Goal: Feedback & Contribution: Leave review/rating

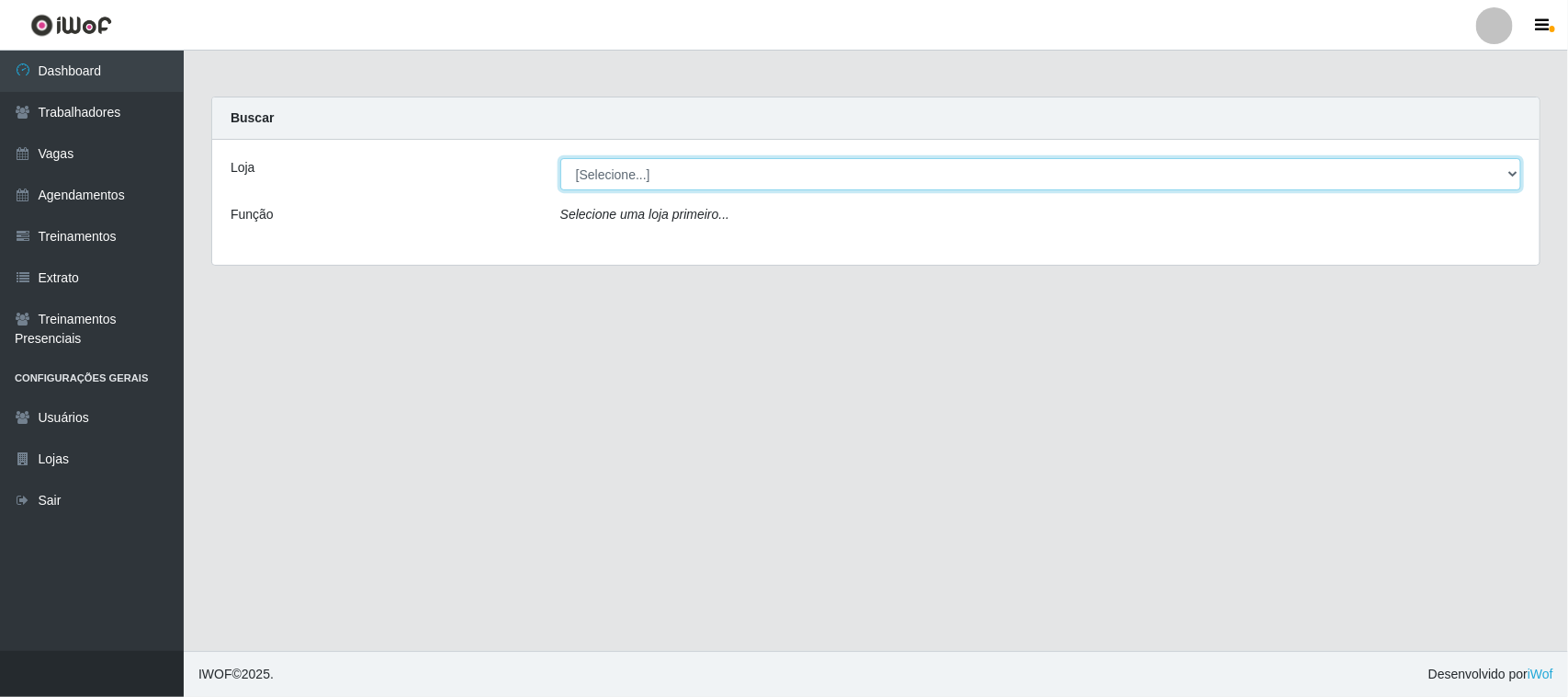
click at [865, 166] on select "[Selecione...] Nordestão - [GEOGRAPHIC_DATA]" at bounding box center [1040, 174] width 961 height 32
select select "420"
click at [561, 158] on select "[Selecione...] Nordestão - [GEOGRAPHIC_DATA]" at bounding box center [1040, 174] width 961 height 32
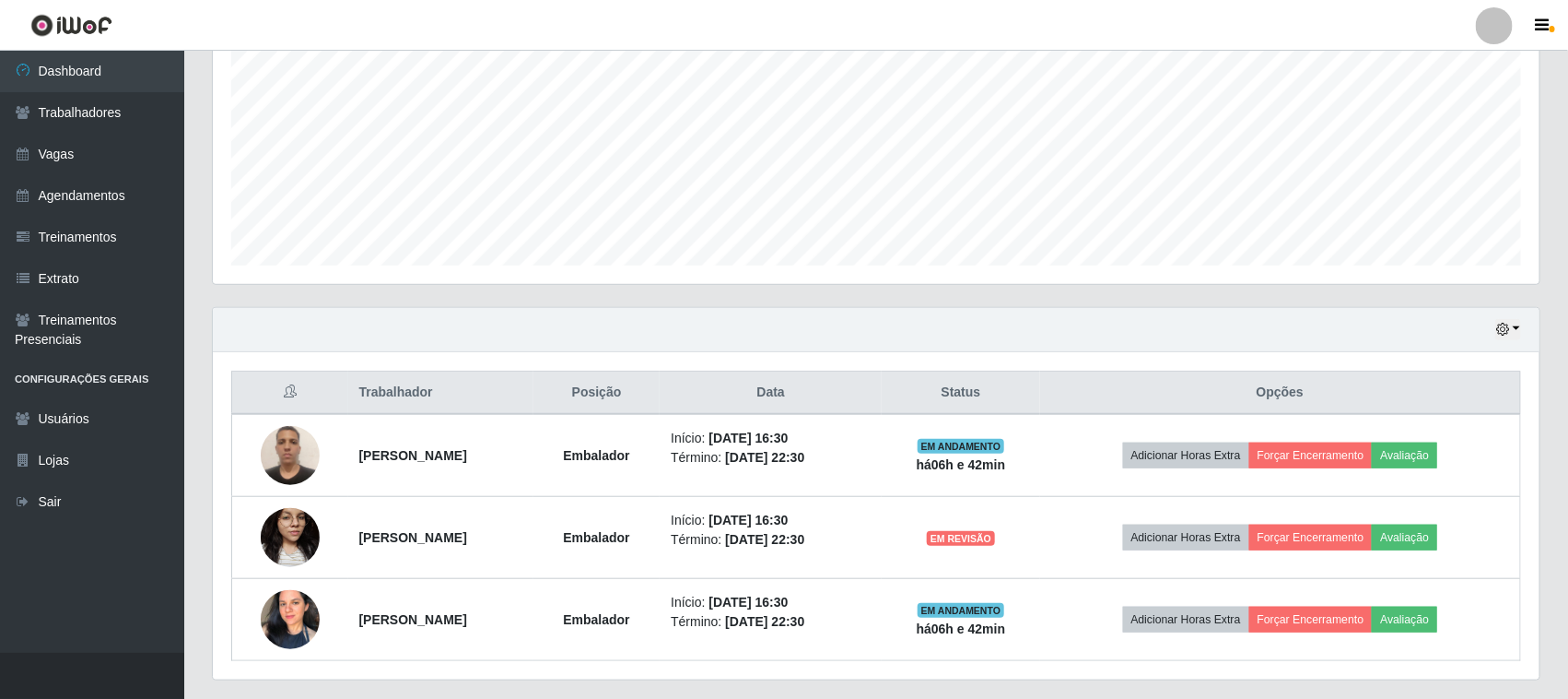
scroll to position [446, 0]
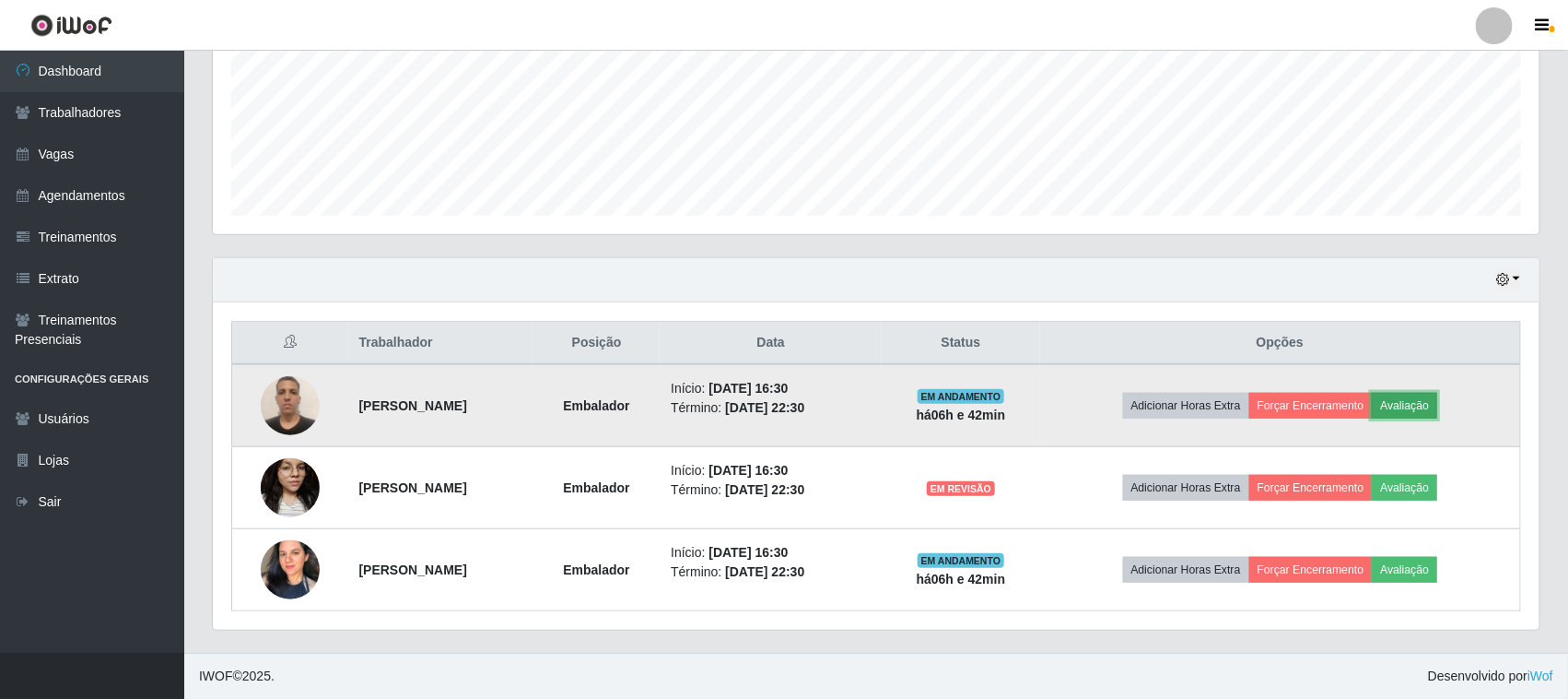
click at [1437, 404] on button "Avaliação" at bounding box center [1404, 406] width 65 height 25
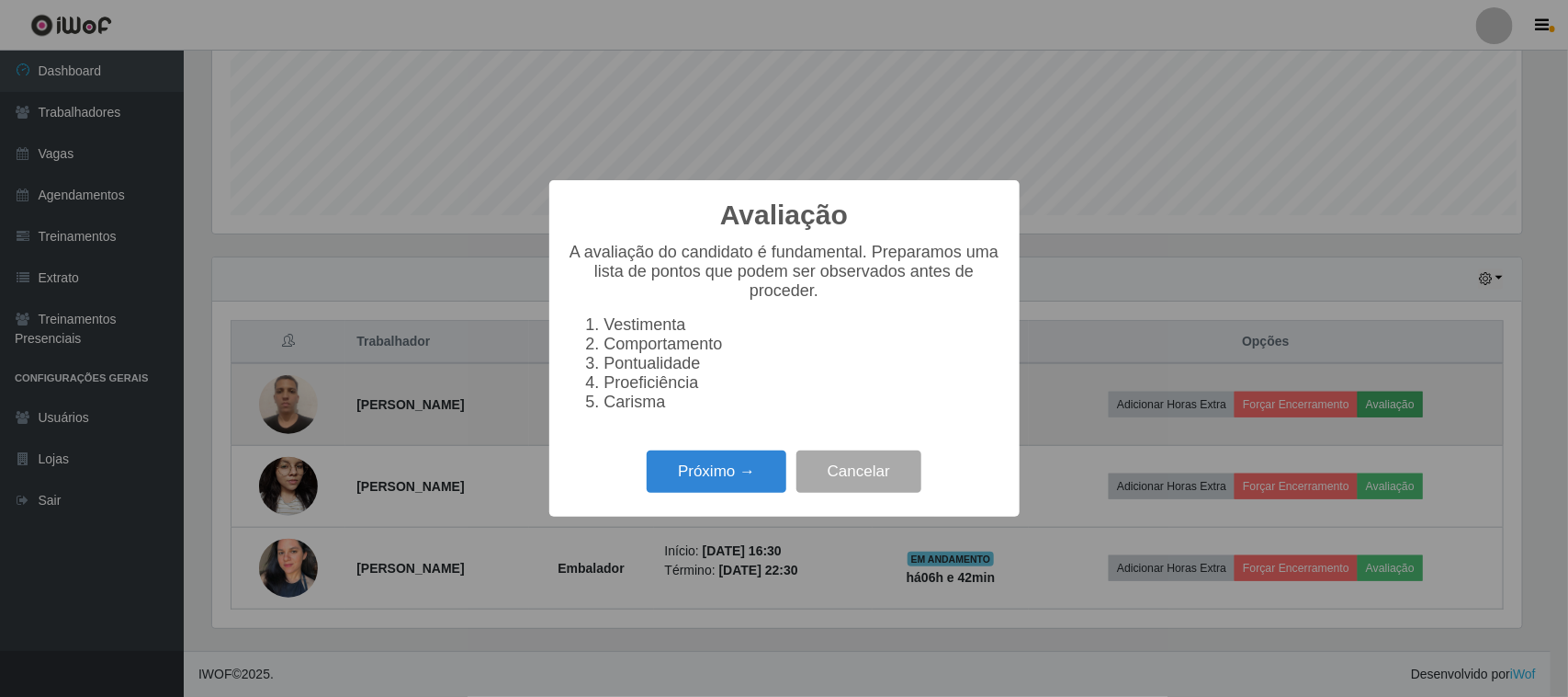
scroll to position [382, 1310]
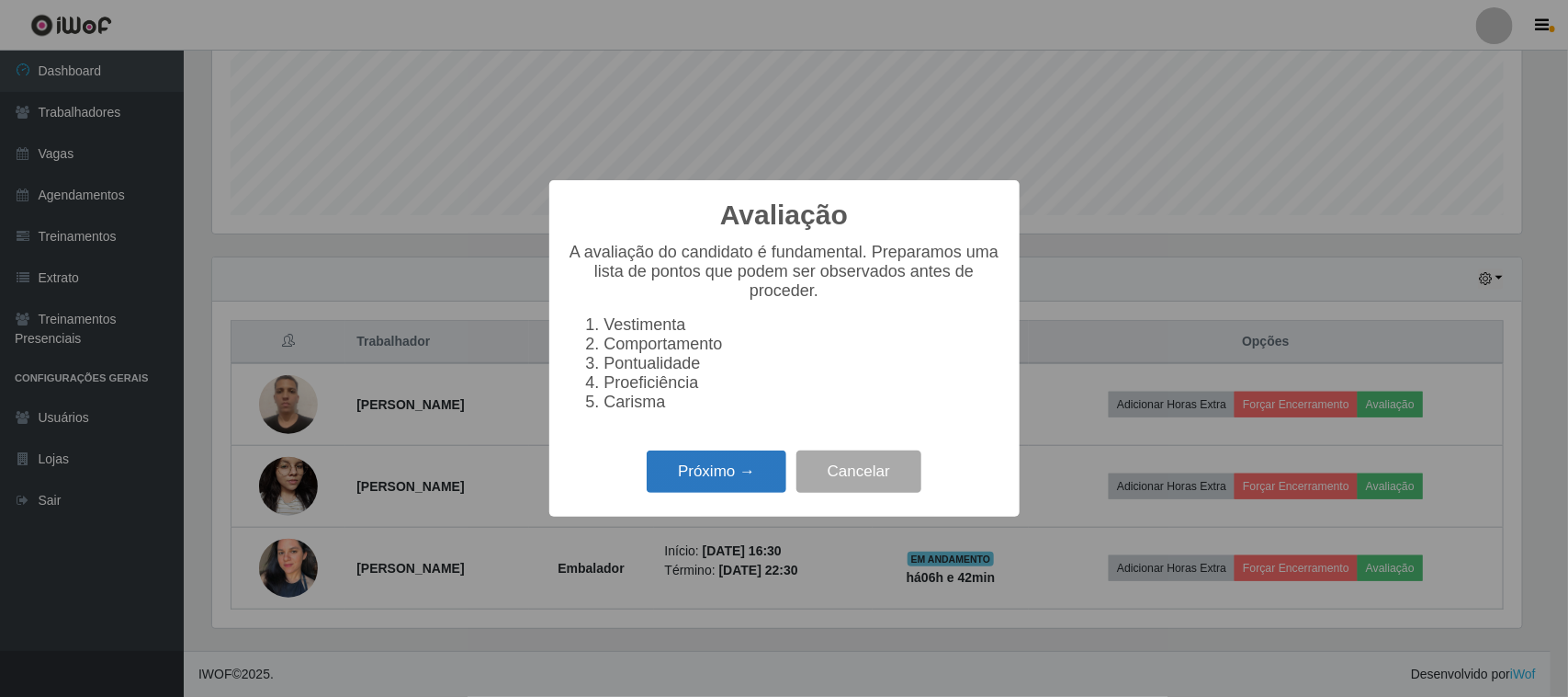
click at [702, 485] on button "Próximo →" at bounding box center [717, 471] width 140 height 43
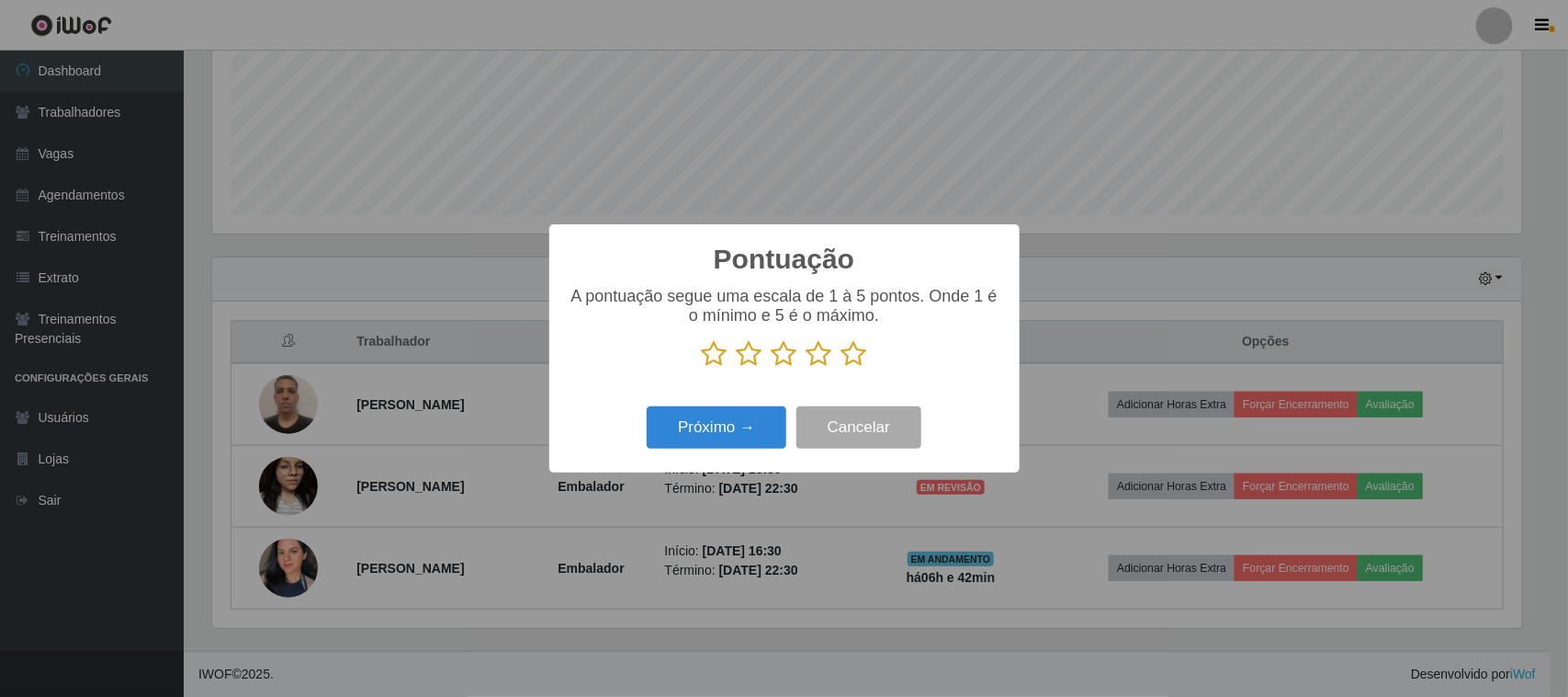
scroll to position [918707, 917204]
click at [859, 357] on icon at bounding box center [854, 354] width 25 height 27
click at [841, 367] on input "radio" at bounding box center [841, 367] width 0 height 0
click at [733, 423] on button "Próximo →" at bounding box center [717, 428] width 140 height 43
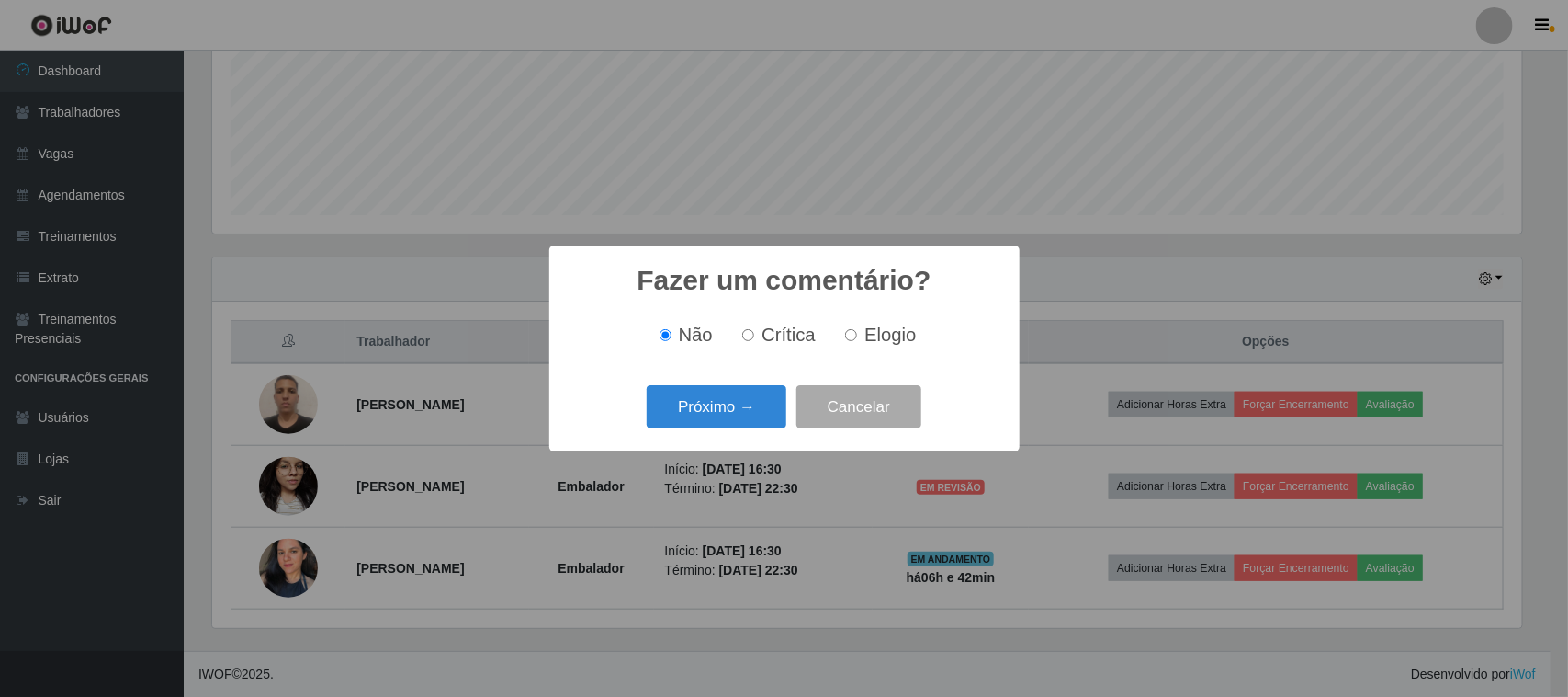
click at [850, 341] on input "Elogio" at bounding box center [851, 334] width 12 height 12
radio input "true"
click at [761, 396] on button "Próximo →" at bounding box center [717, 406] width 140 height 43
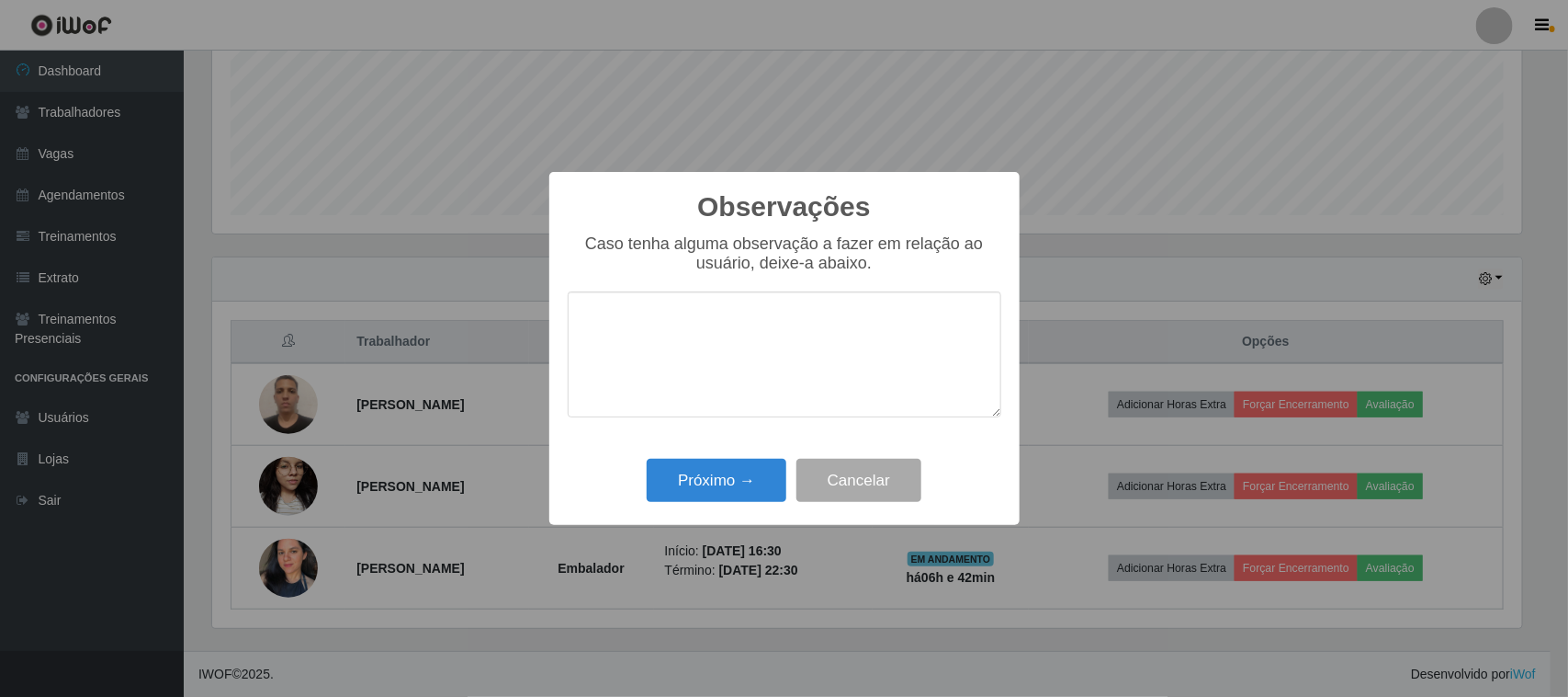
click at [751, 426] on div "Caso tenha alguma observação a fazer em relação ao usuário, deixe-a abaixo." at bounding box center [784, 334] width 433 height 201
click at [772, 365] on textarea at bounding box center [784, 355] width 433 height 126
type textarea "pontual"
click at [732, 497] on button "Próximo →" at bounding box center [717, 480] width 140 height 43
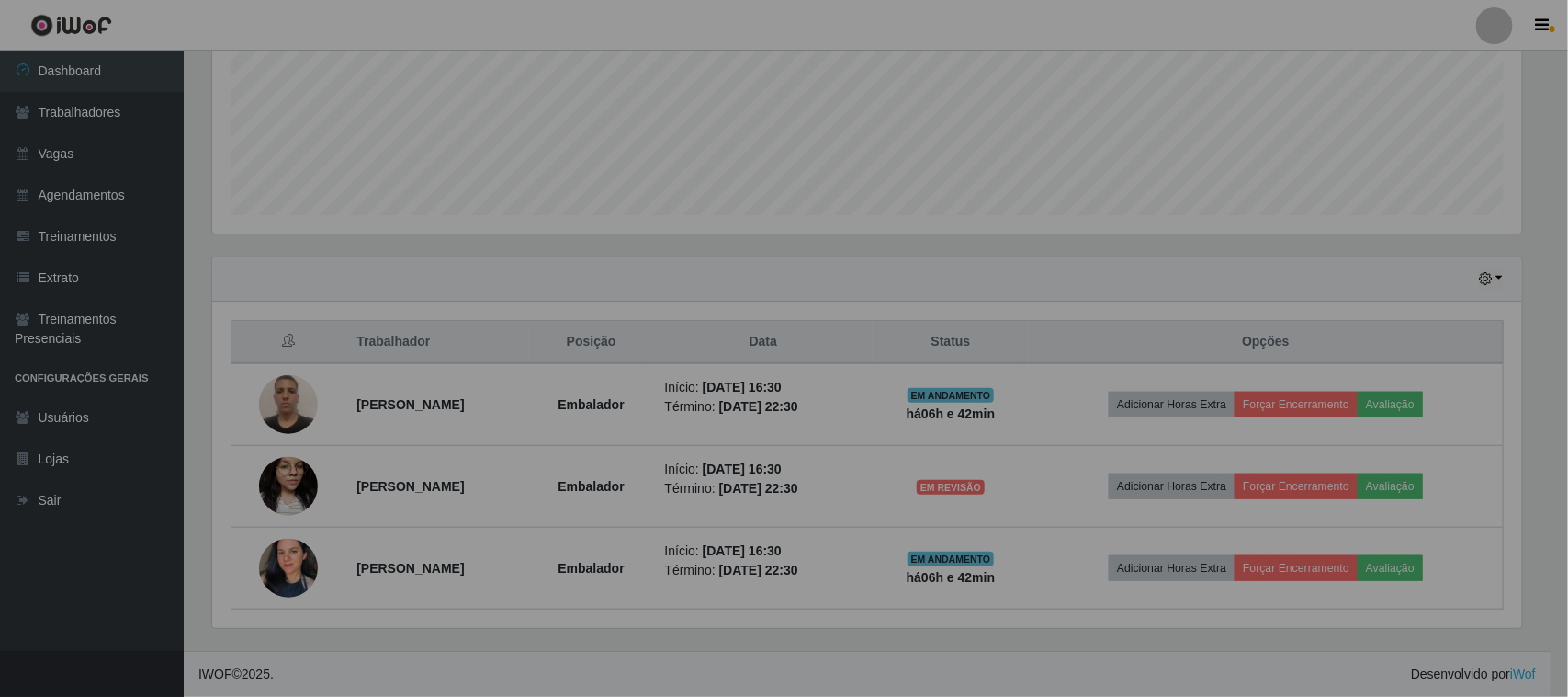
scroll to position [382, 1322]
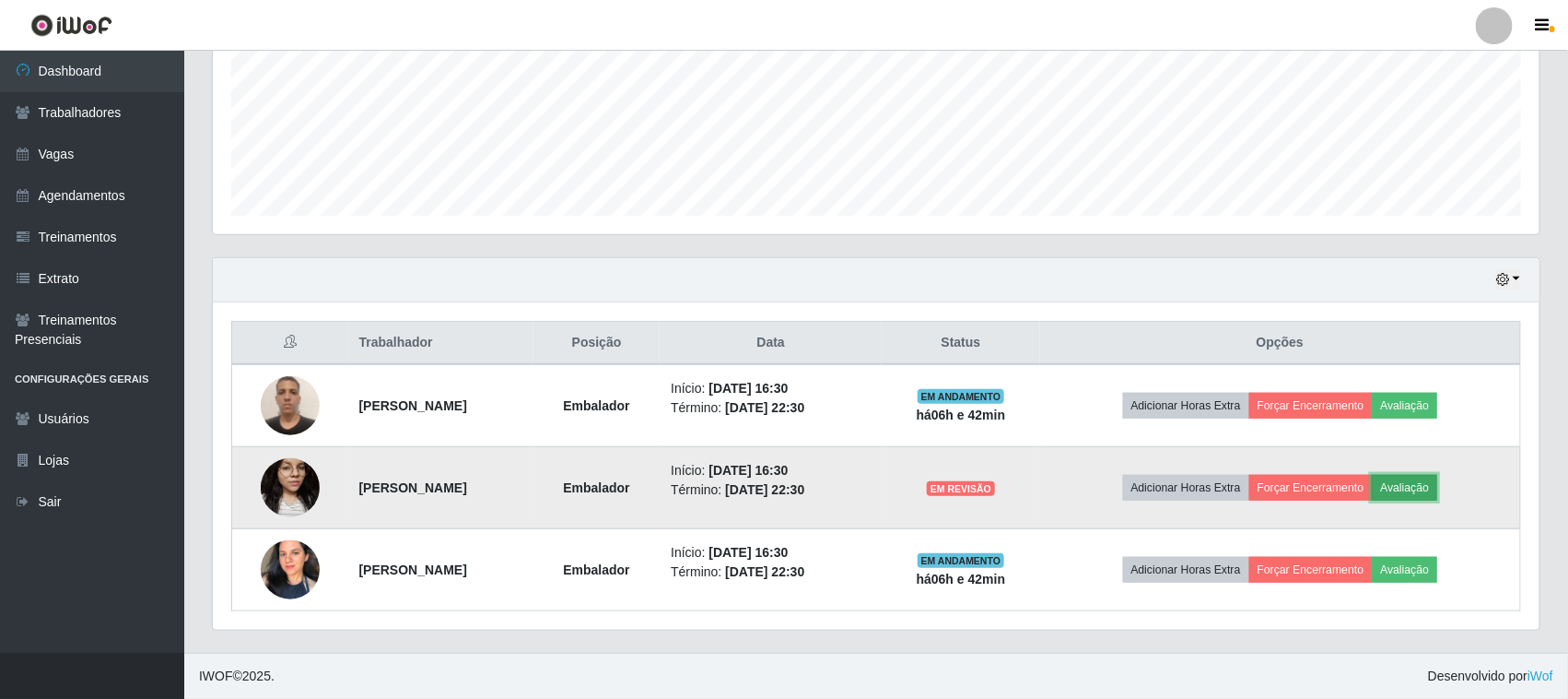
click at [1425, 485] on button "Avaliação" at bounding box center [1404, 487] width 65 height 25
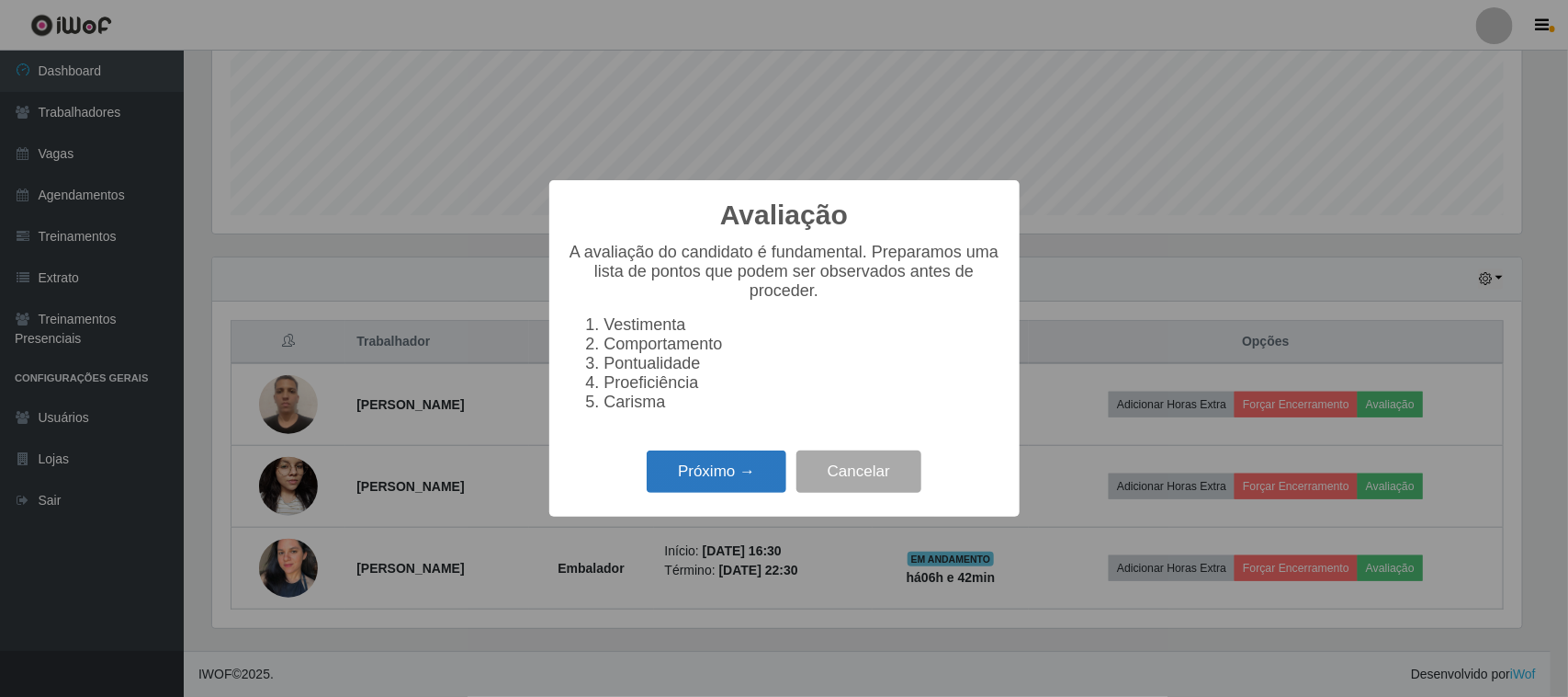
click at [754, 480] on button "Próximo →" at bounding box center [717, 471] width 140 height 43
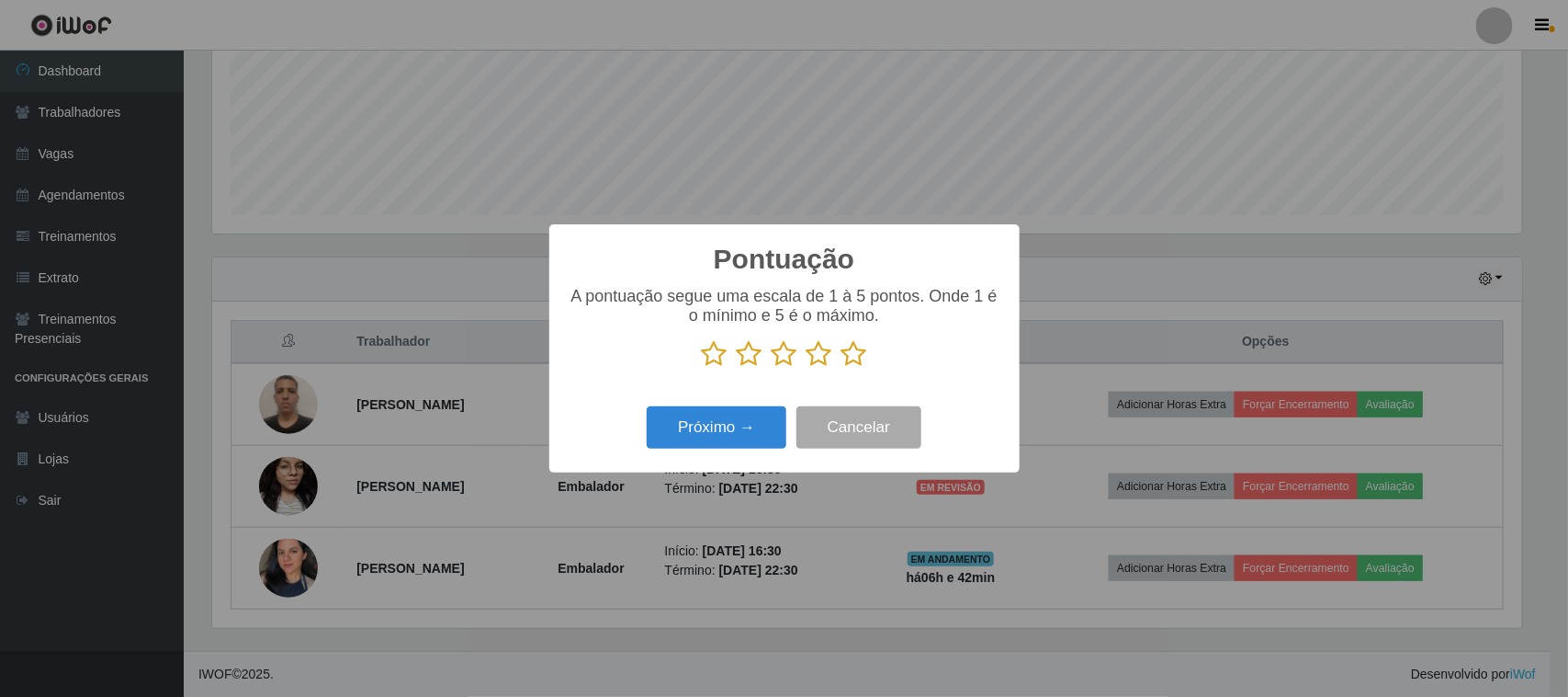
scroll to position [918707, 917204]
click at [862, 360] on icon at bounding box center [854, 354] width 25 height 27
click at [841, 367] on input "radio" at bounding box center [841, 367] width 0 height 0
click at [732, 426] on button "Próximo →" at bounding box center [717, 428] width 140 height 43
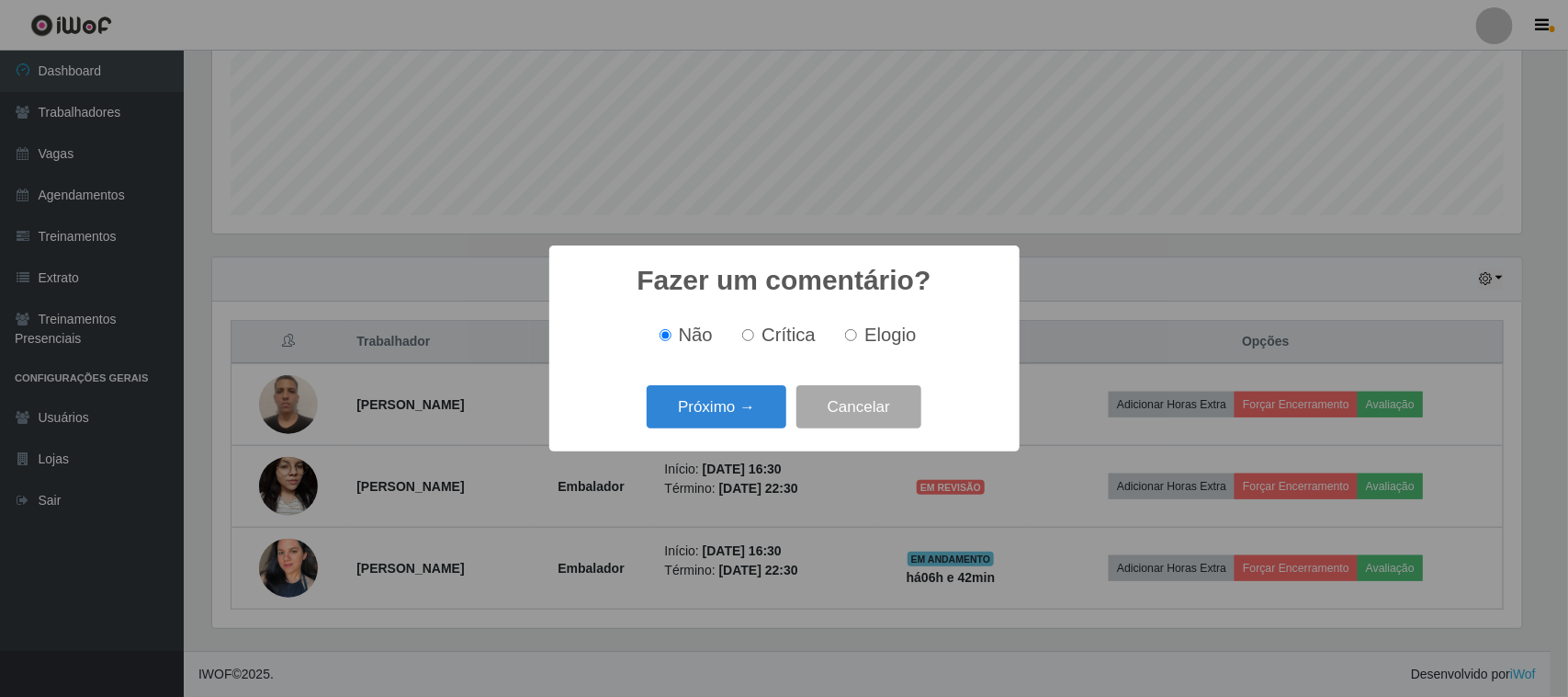
click at [860, 352] on div "Não Crítica Elogio" at bounding box center [784, 335] width 433 height 54
click at [869, 337] on span "Elogio" at bounding box center [890, 334] width 51 height 20
click at [857, 337] on input "Elogio" at bounding box center [851, 334] width 12 height 12
radio input "true"
click at [732, 396] on button "Próximo →" at bounding box center [717, 406] width 140 height 43
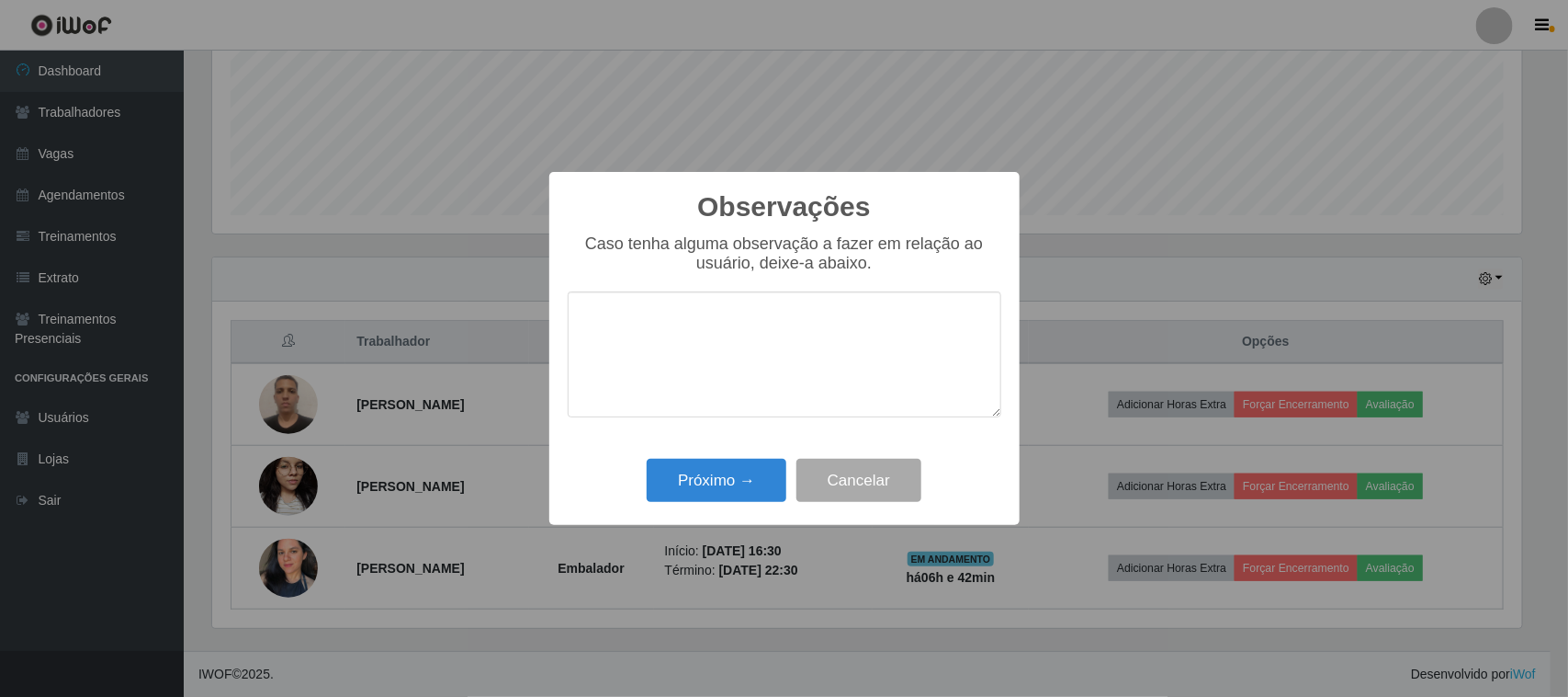
click at [793, 355] on textarea at bounding box center [784, 355] width 433 height 126
type textarea "o"
type textarea "pontual"
click at [742, 478] on button "Próximo →" at bounding box center [717, 480] width 140 height 43
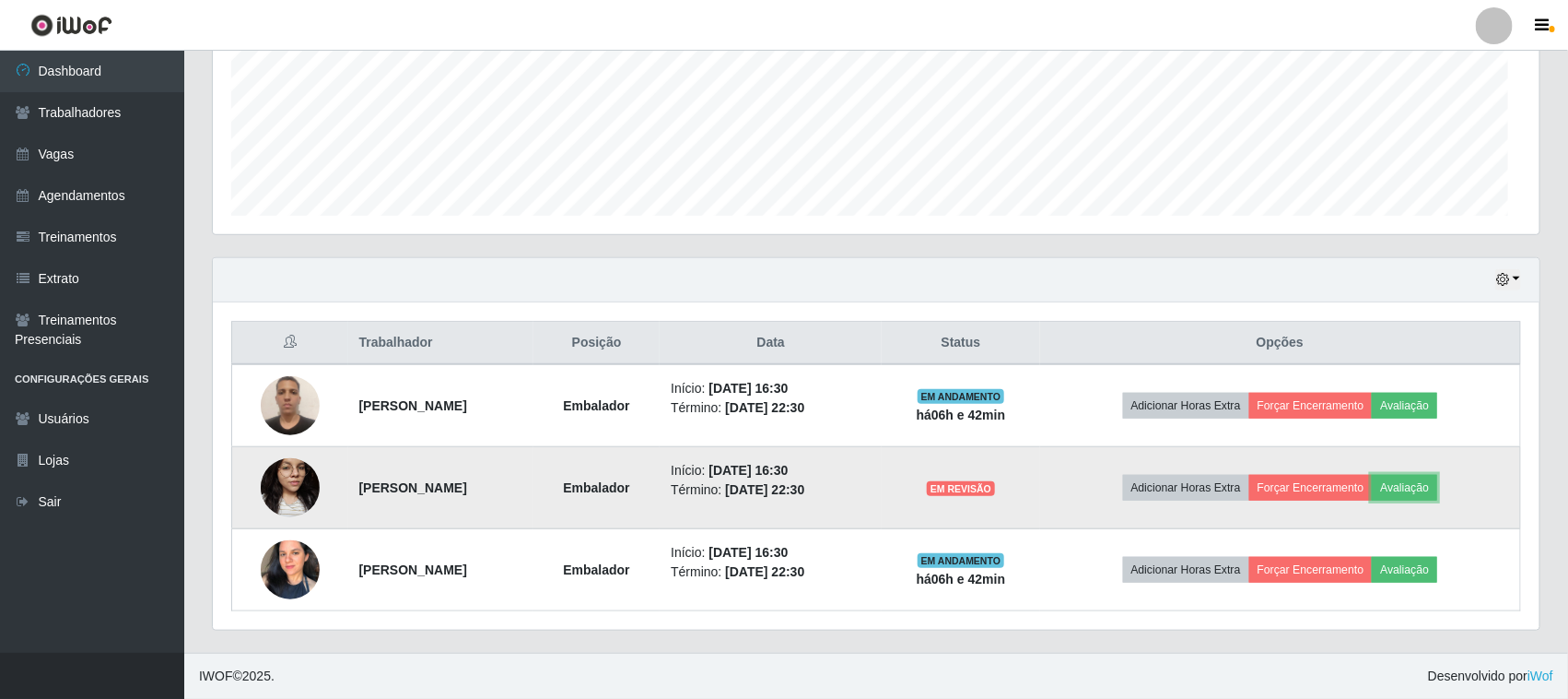
scroll to position [383, 1326]
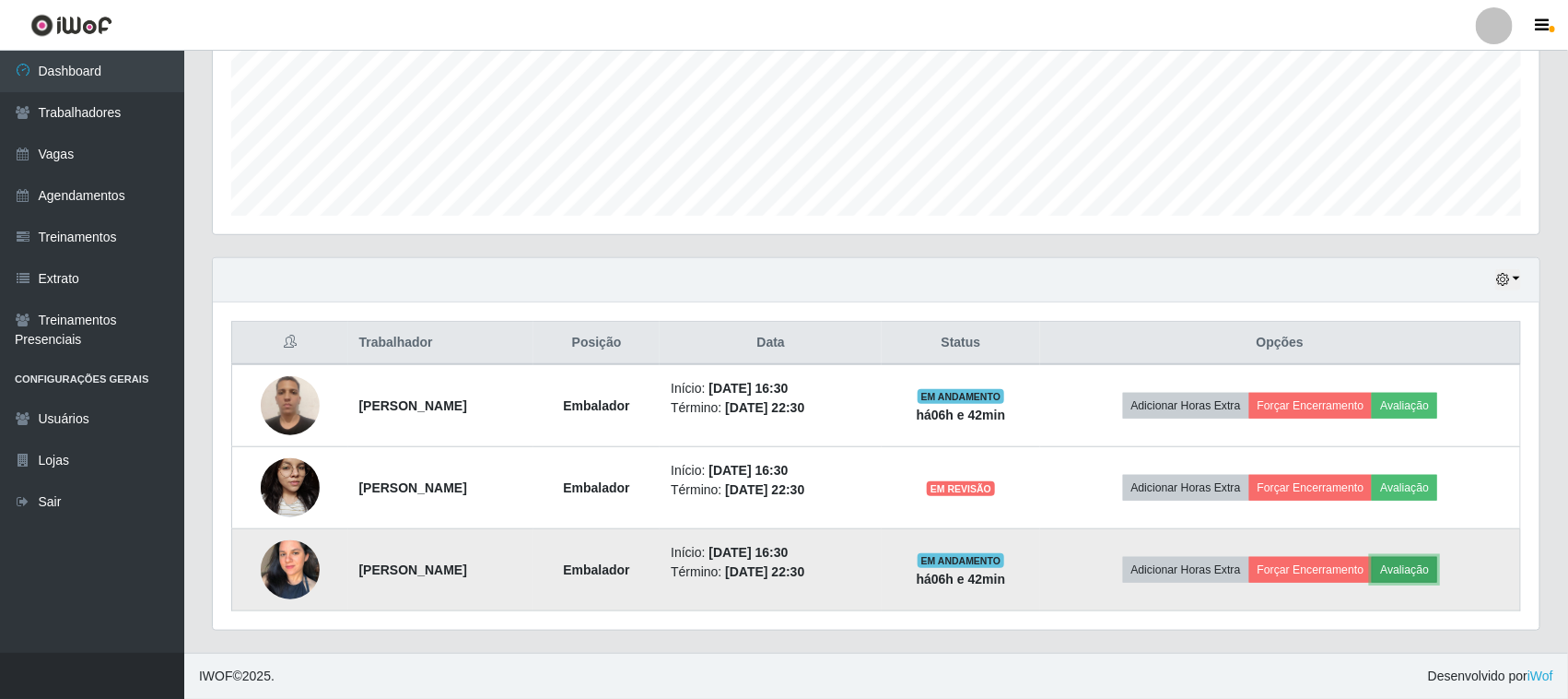
click at [1434, 571] on button "Avaliação" at bounding box center [1404, 569] width 65 height 25
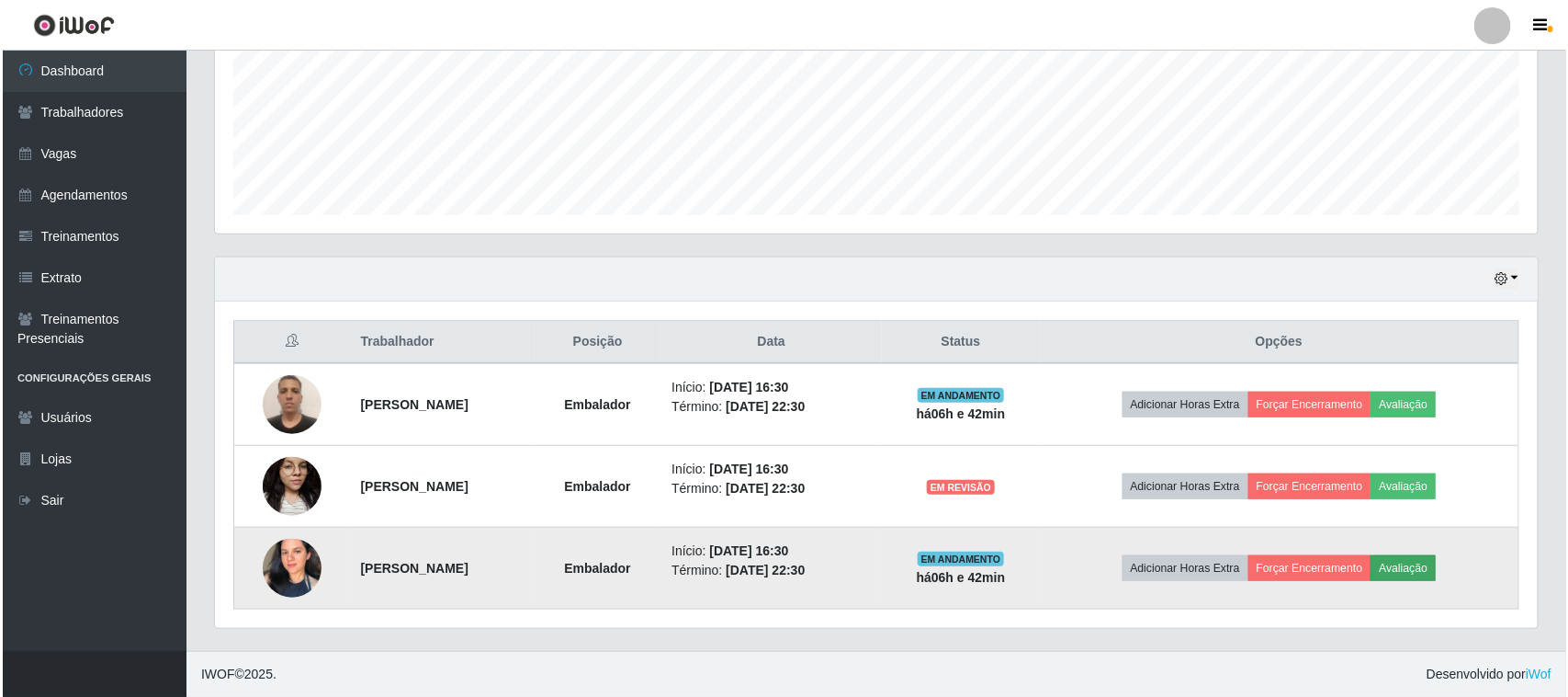
scroll to position [382, 1310]
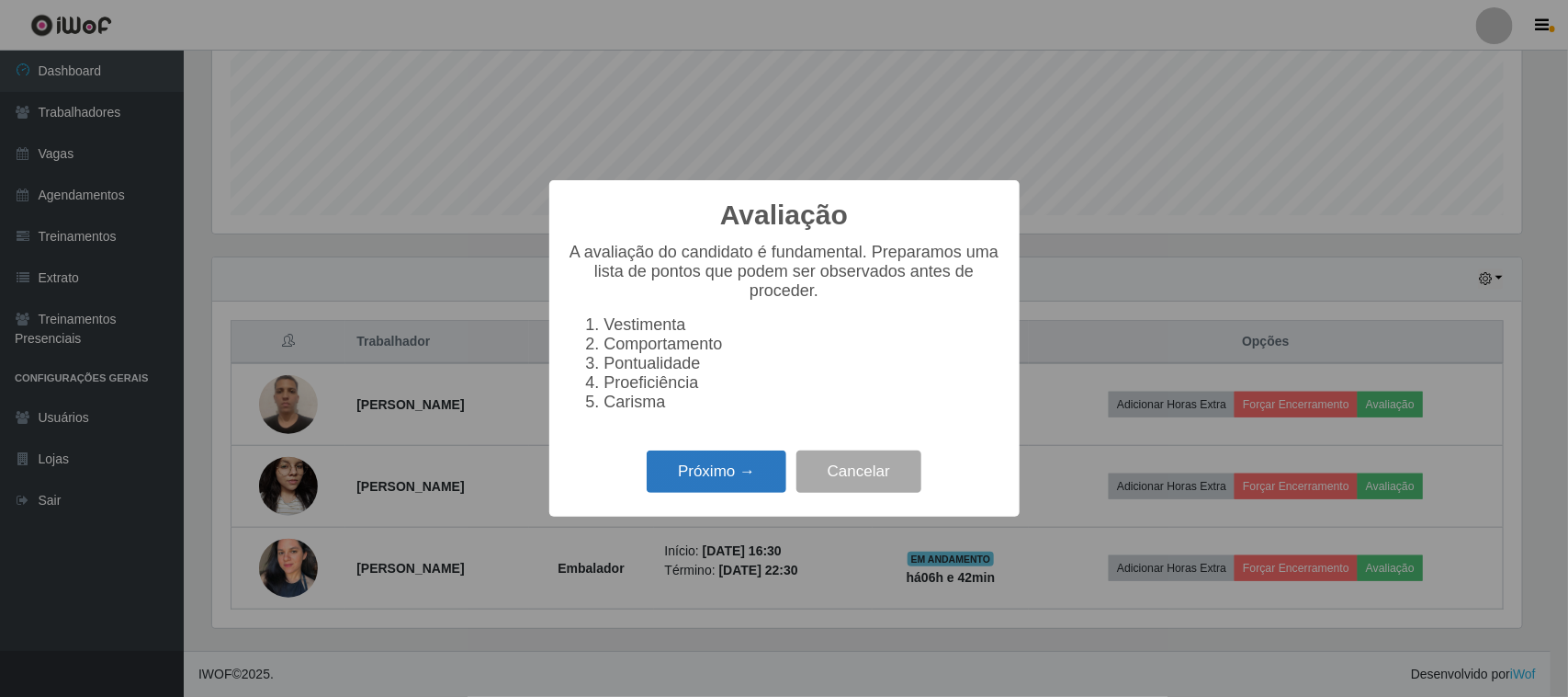
click at [740, 494] on button "Próximo →" at bounding box center [717, 471] width 140 height 43
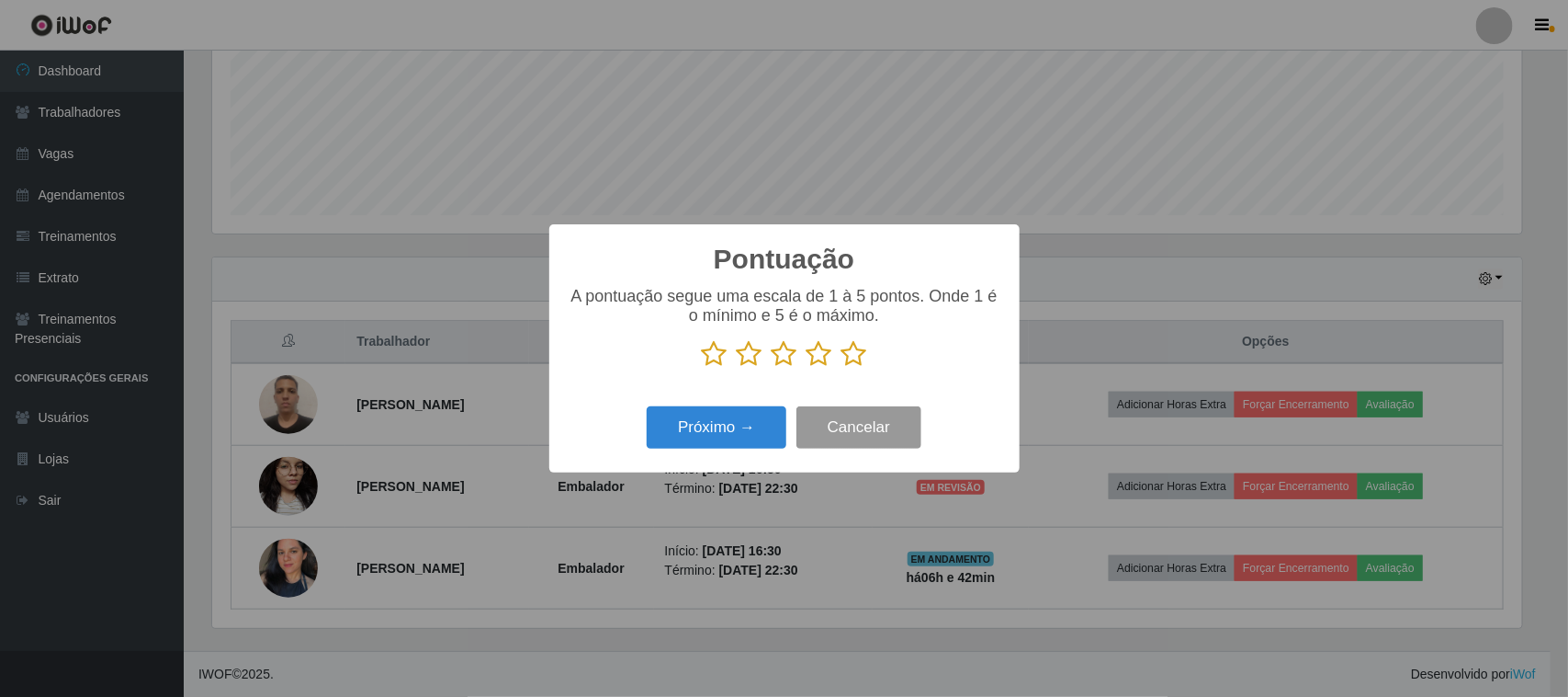
scroll to position [918707, 917204]
click at [859, 361] on icon at bounding box center [854, 354] width 25 height 27
click at [841, 367] on input "radio" at bounding box center [841, 367] width 0 height 0
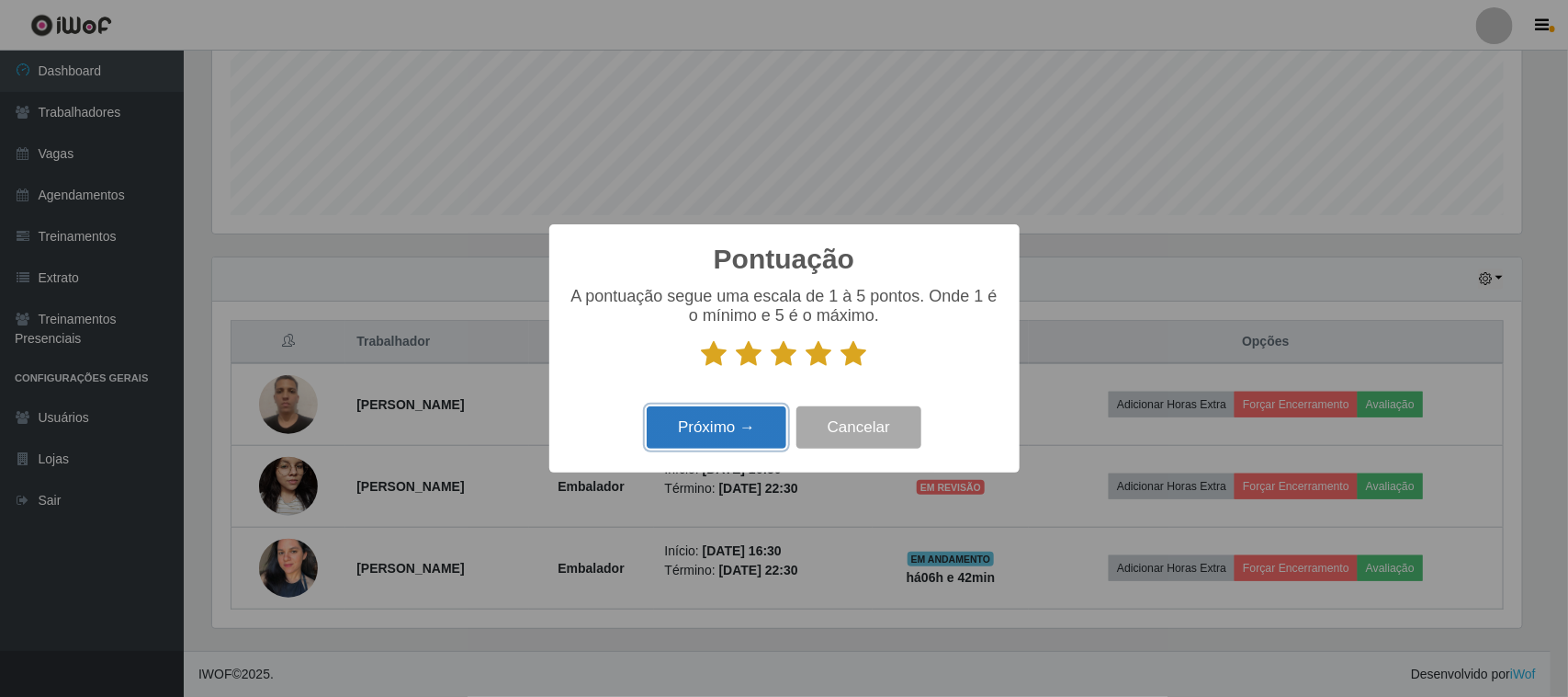
click at [705, 430] on button "Próximo →" at bounding box center [717, 428] width 140 height 43
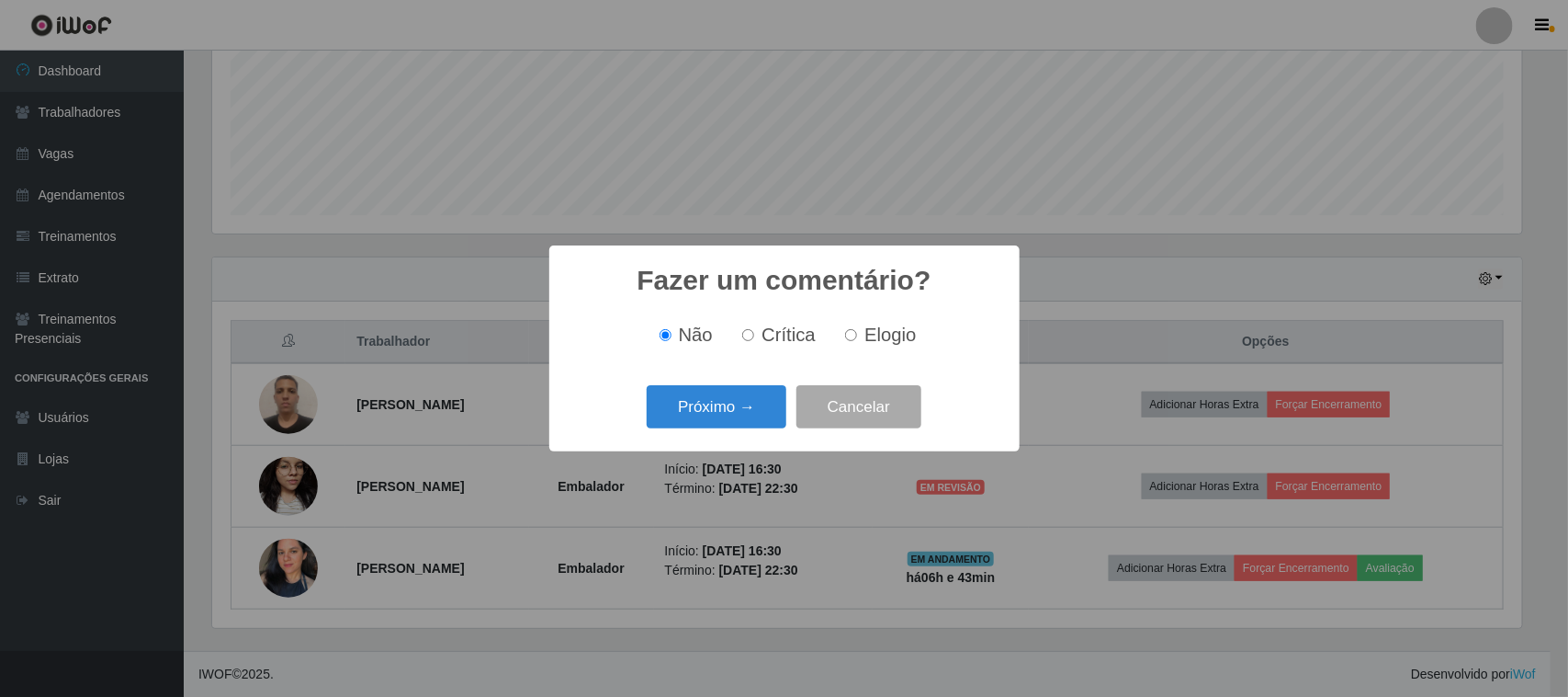
drag, startPoint x: 857, startPoint y: 333, endPoint x: 792, endPoint y: 370, distance: 74.8
click at [857, 336] on label "Elogio" at bounding box center [876, 335] width 78 height 21
click at [857, 336] on input "Elogio" at bounding box center [851, 334] width 12 height 12
radio input "true"
click at [734, 407] on button "Próximo →" at bounding box center [717, 406] width 140 height 43
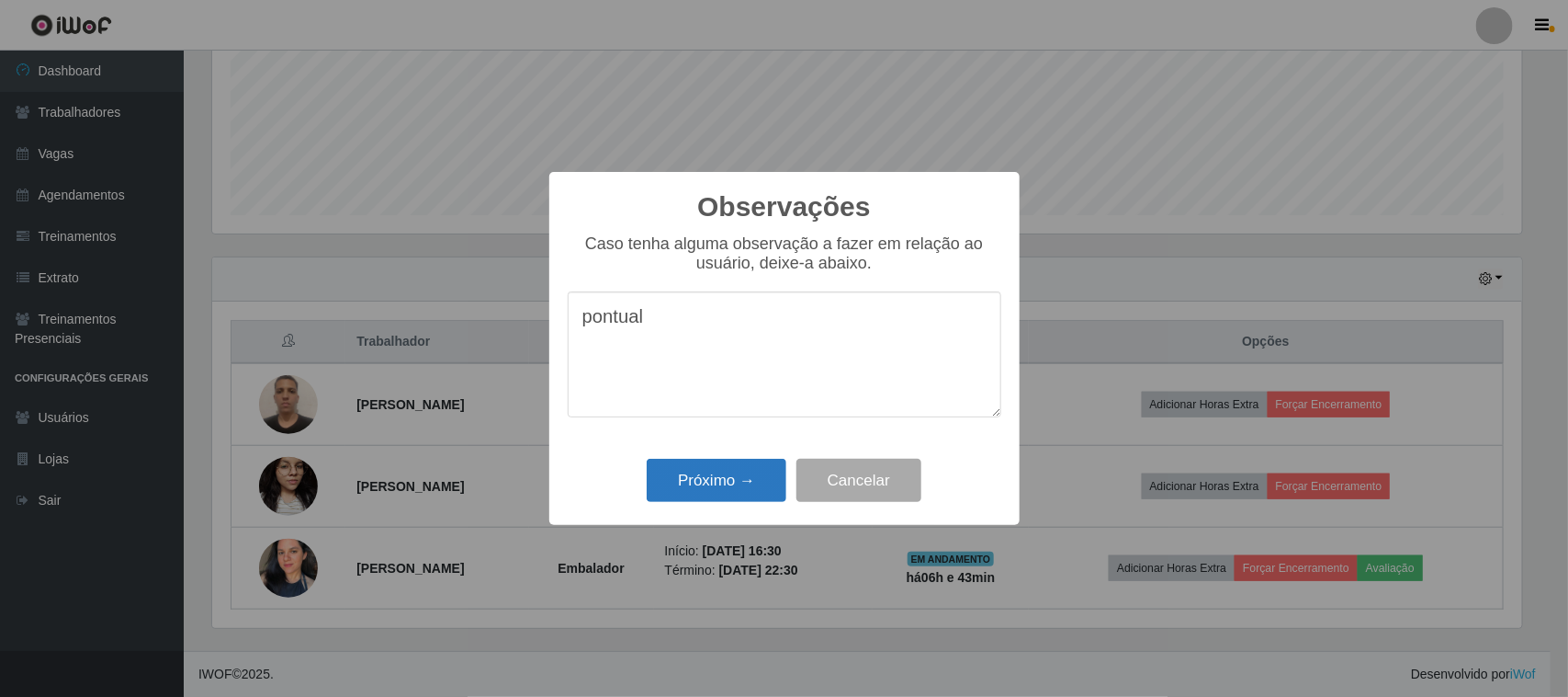
type textarea "pontual"
click at [760, 465] on button "Próximo →" at bounding box center [717, 480] width 140 height 43
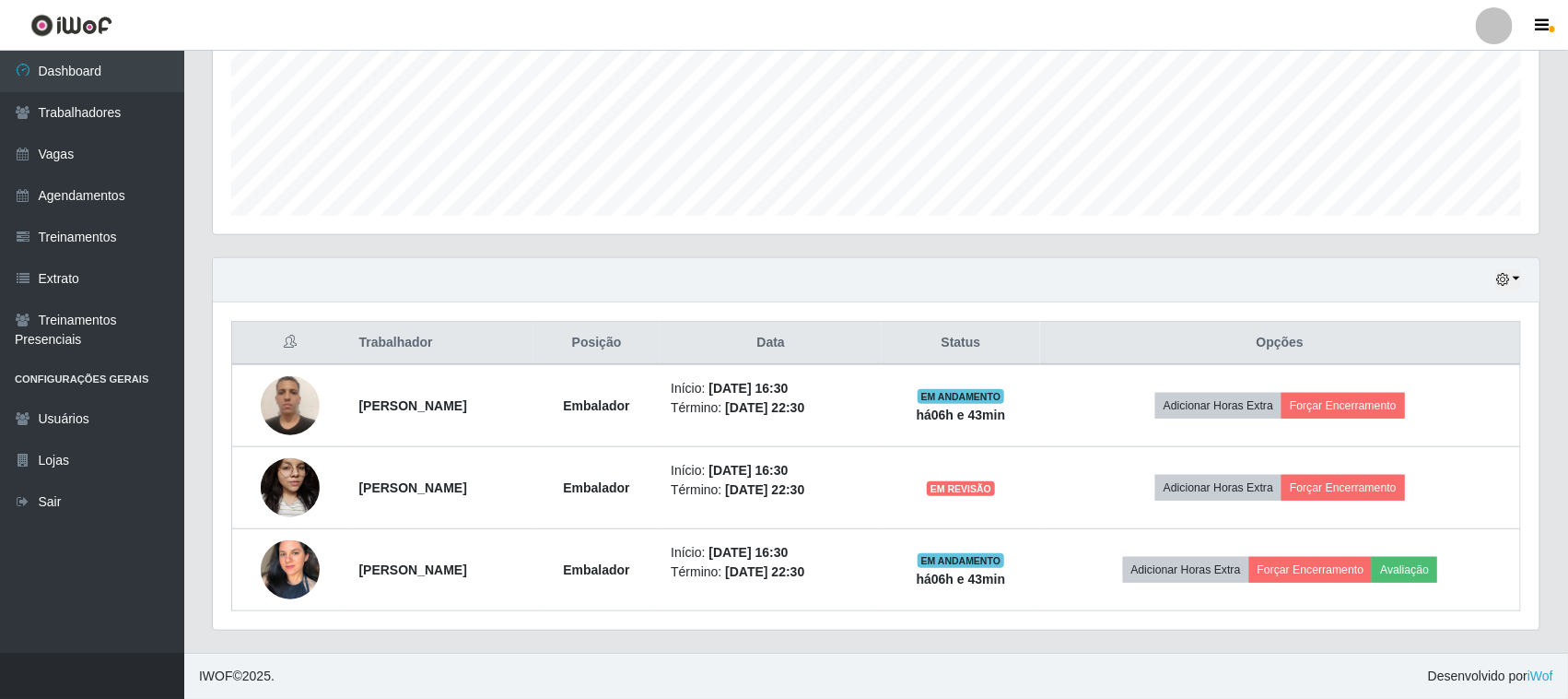
scroll to position [383, 1326]
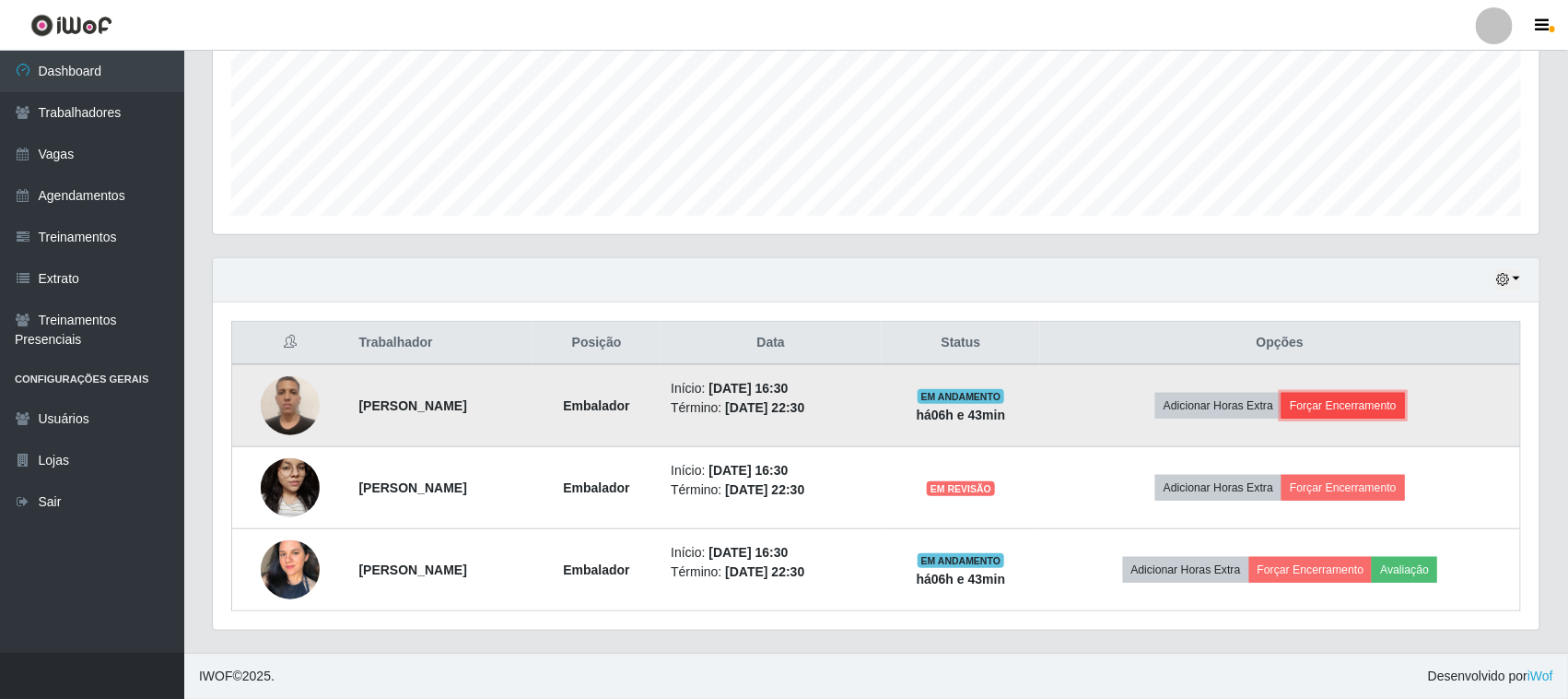
click at [1378, 403] on button "Forçar Encerramento" at bounding box center [1343, 406] width 124 height 25
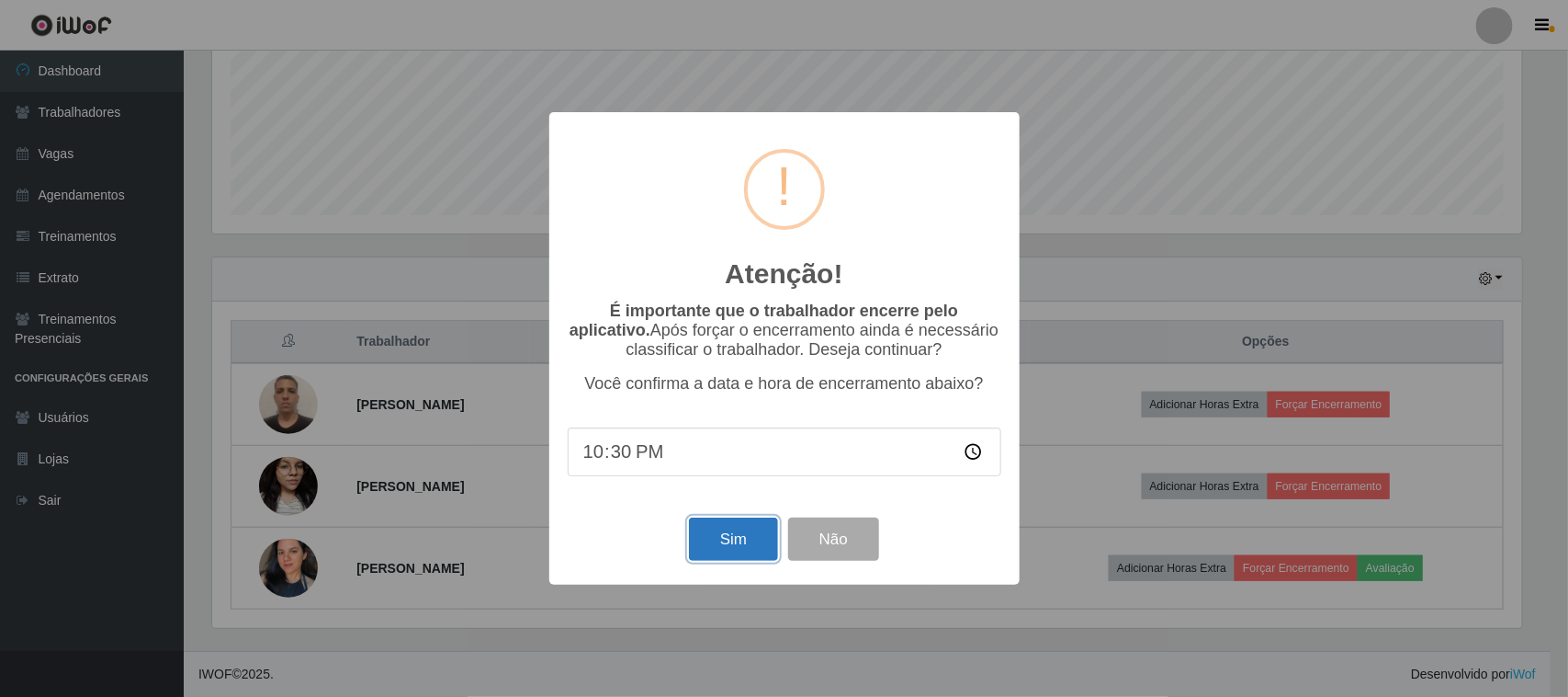
click at [715, 543] on button "Sim" at bounding box center [733, 539] width 89 height 43
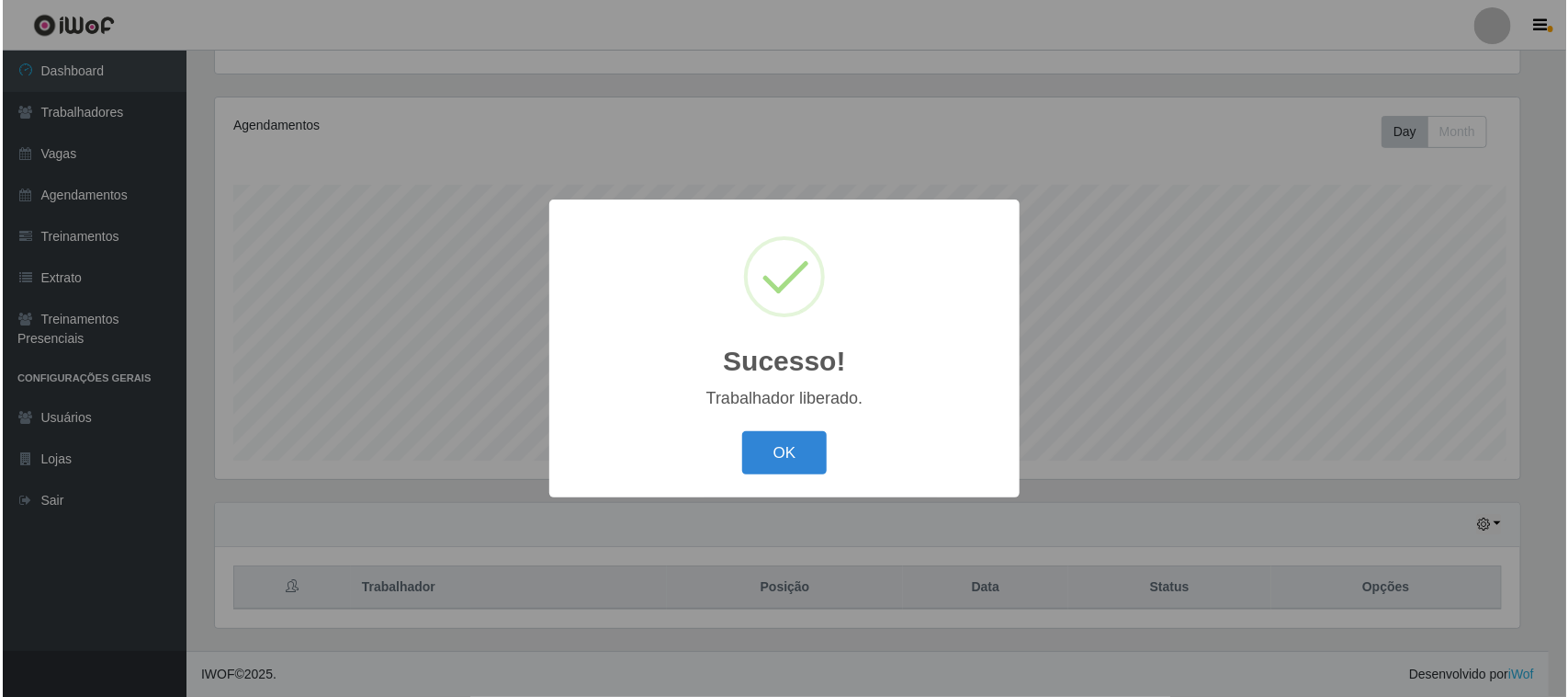
scroll to position [0, 0]
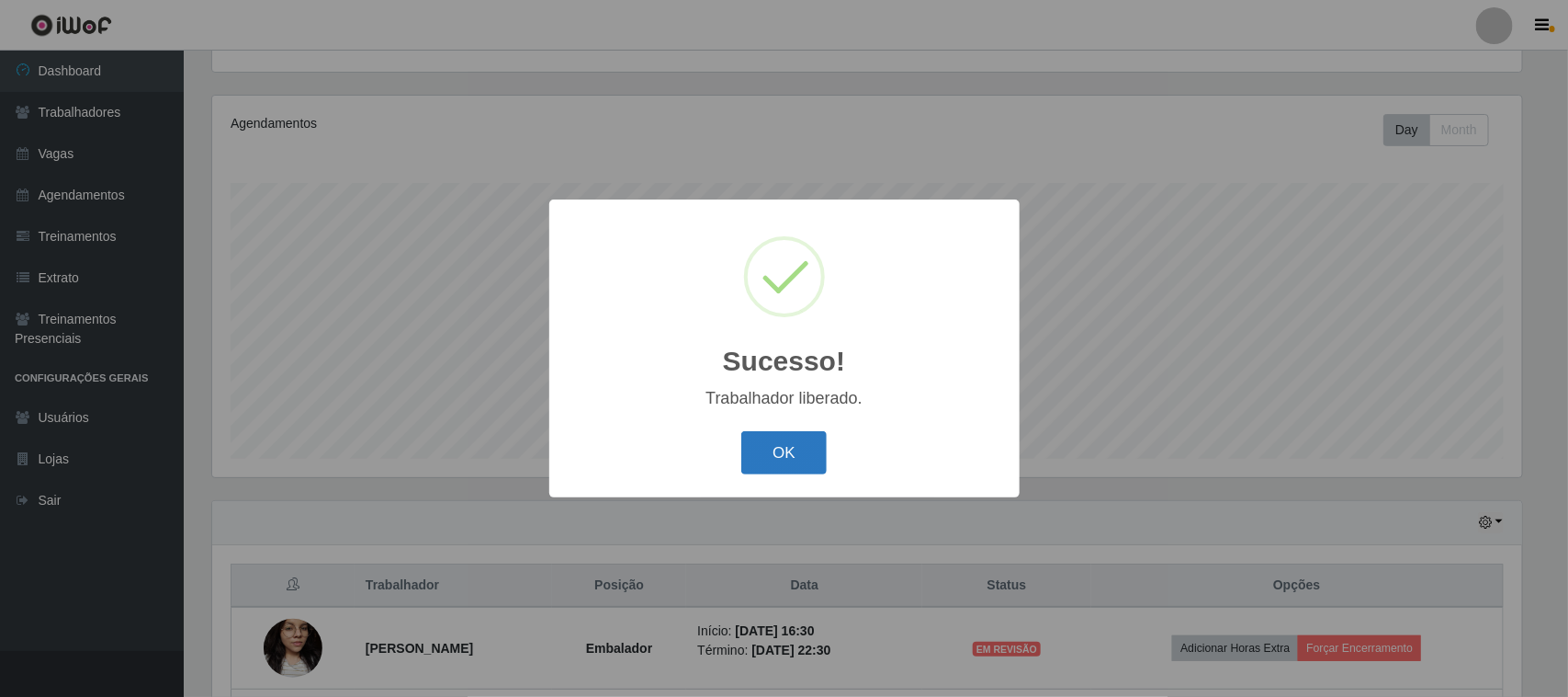
click at [781, 470] on button "OK" at bounding box center [784, 452] width 85 height 43
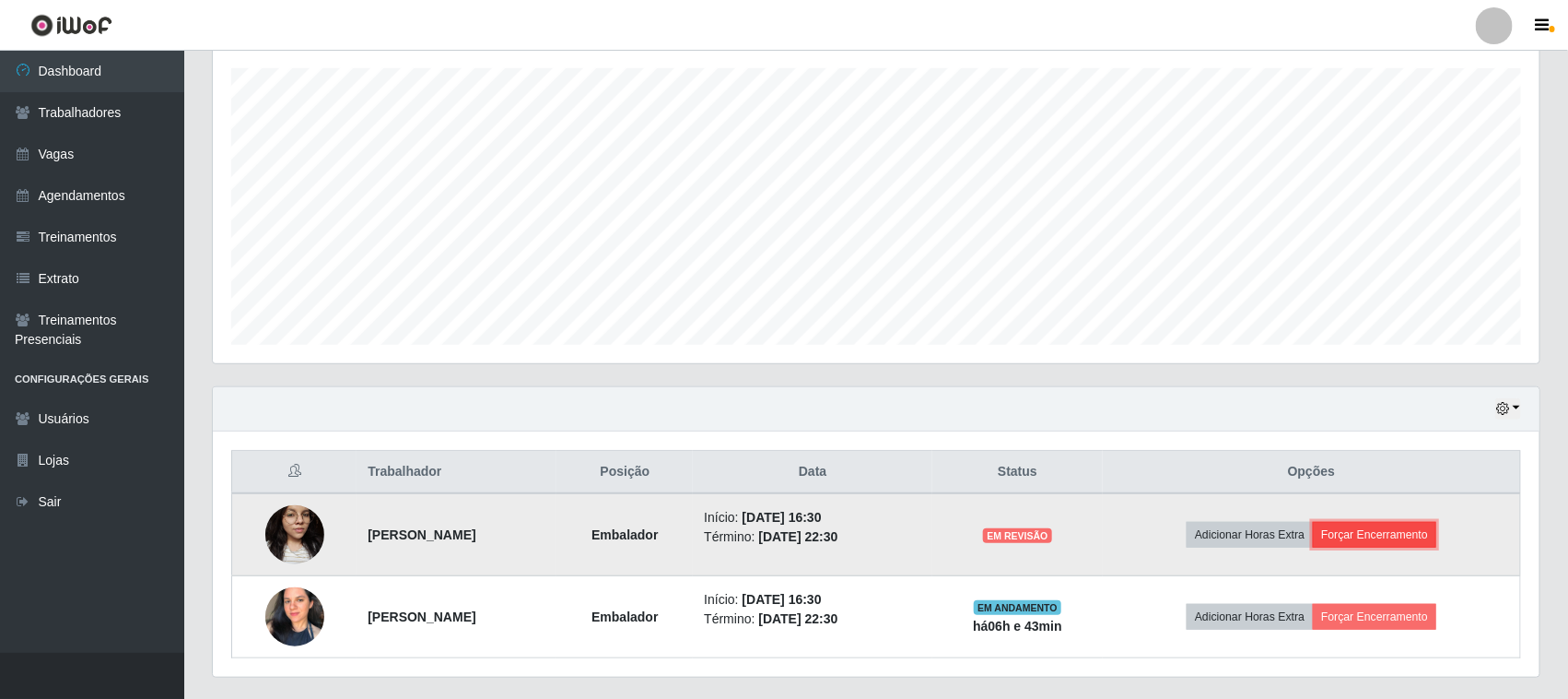
click at [1376, 545] on button "Forçar Encerramento" at bounding box center [1374, 534] width 124 height 25
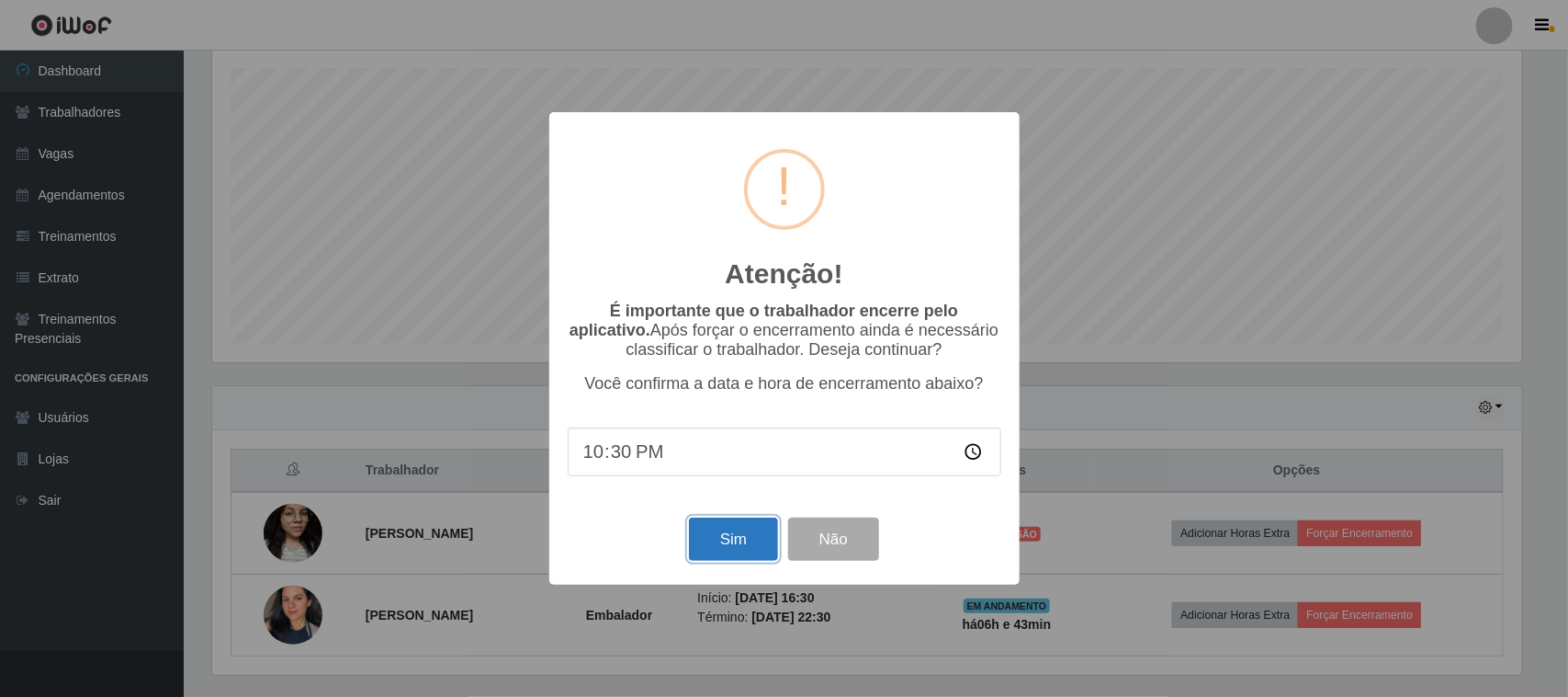
click at [719, 547] on button "Sim" at bounding box center [733, 539] width 89 height 43
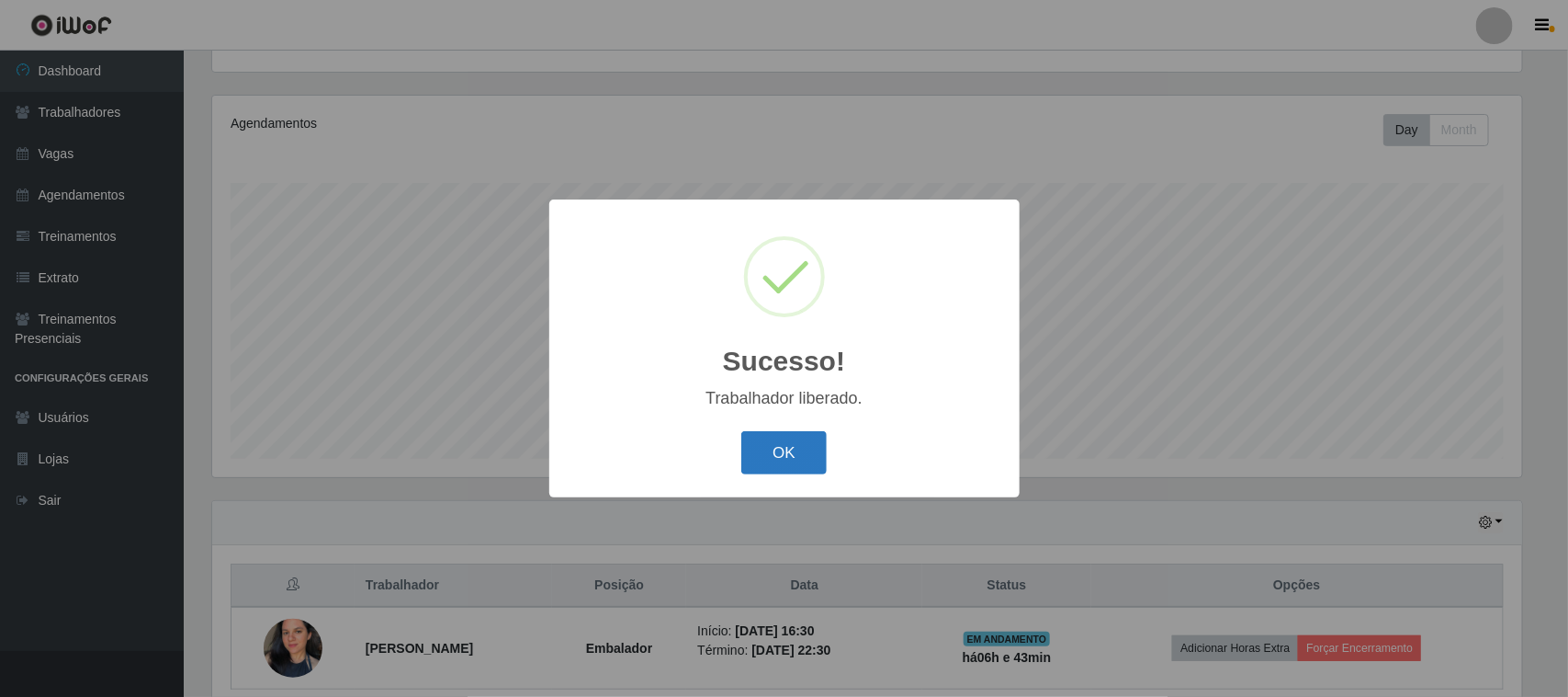
click at [785, 462] on button "OK" at bounding box center [784, 452] width 85 height 43
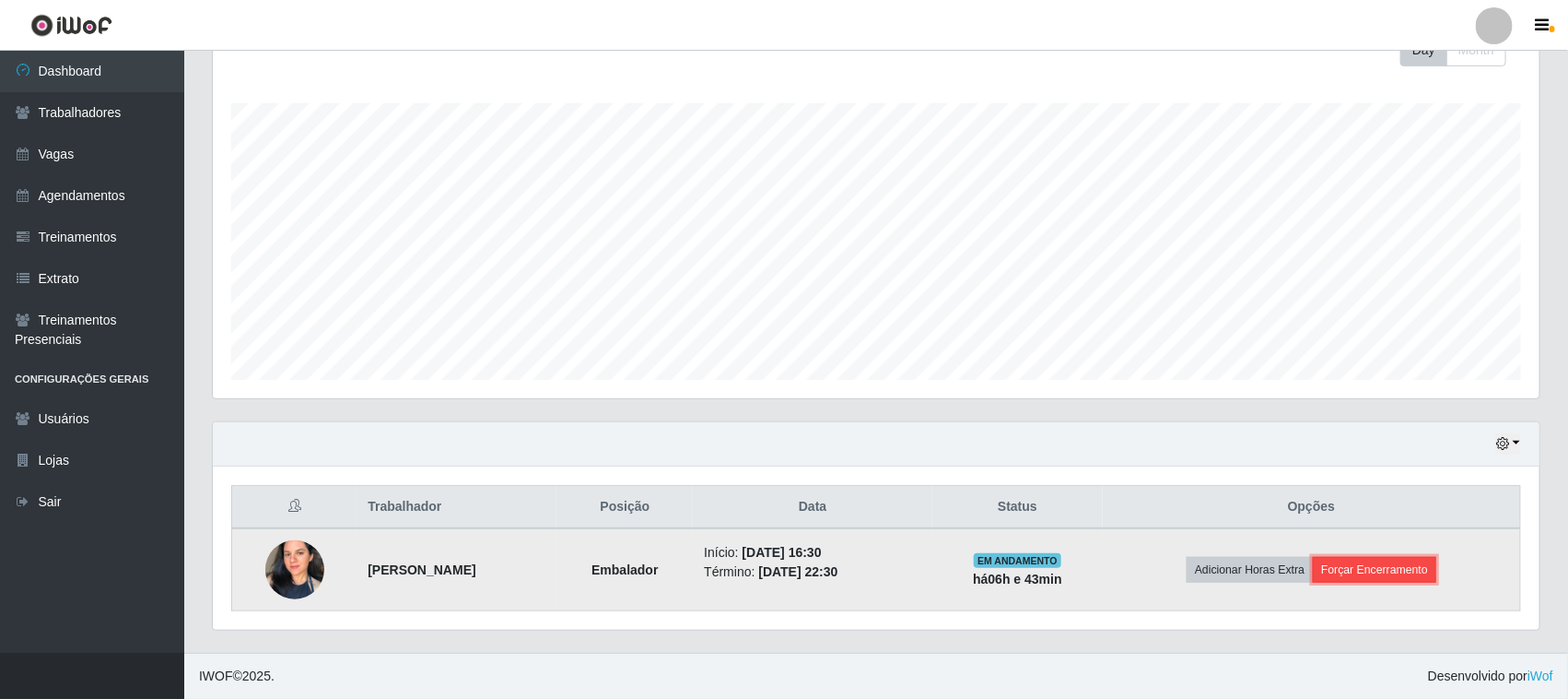
click at [1405, 577] on button "Forçar Encerramento" at bounding box center [1374, 569] width 124 height 25
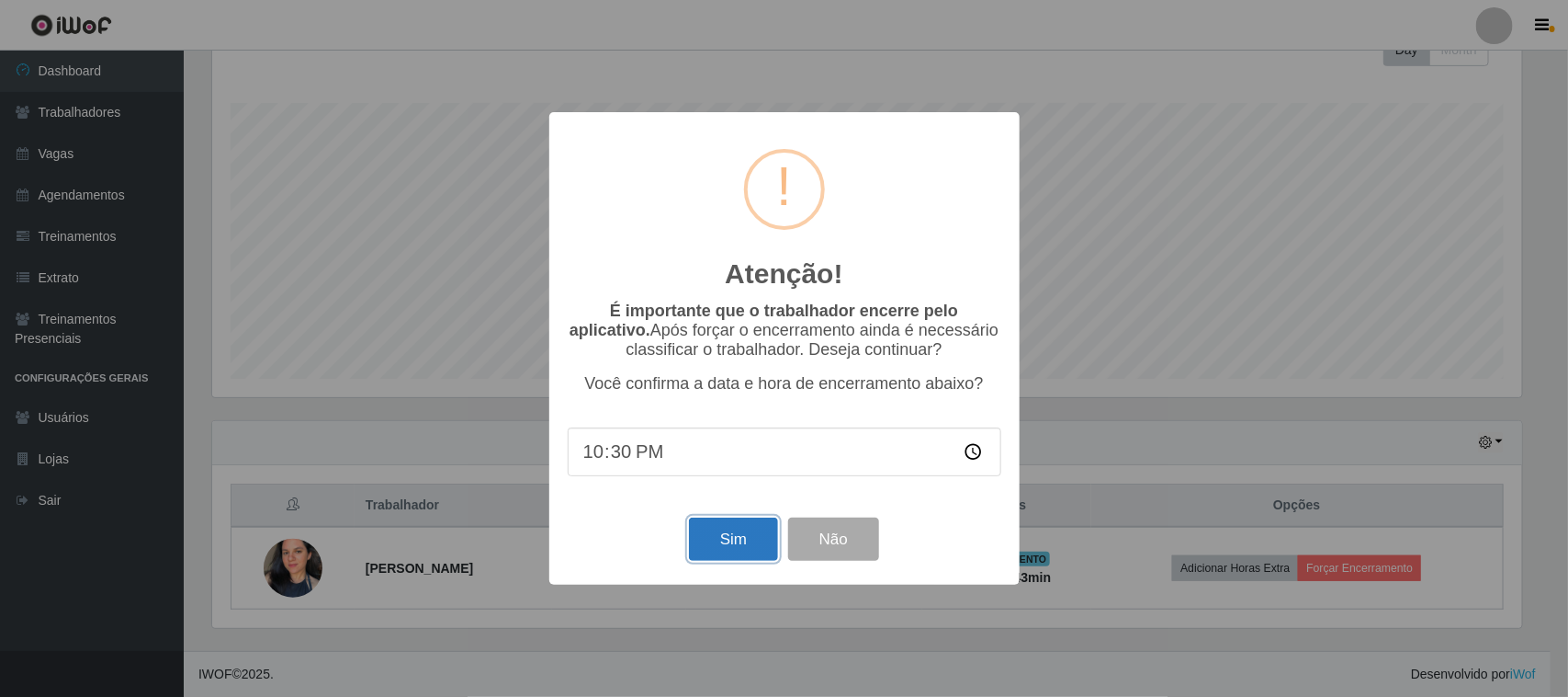
click at [705, 542] on button "Sim" at bounding box center [733, 539] width 89 height 43
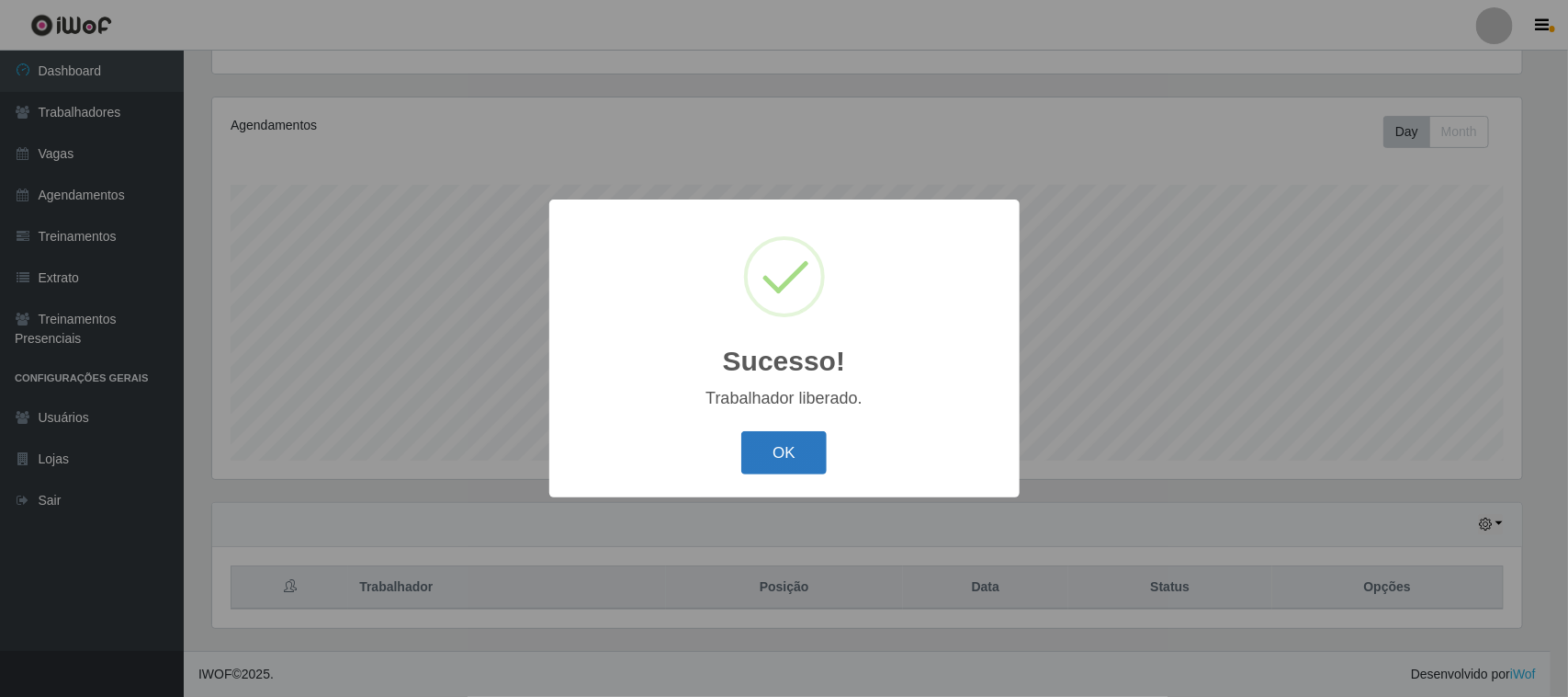
click at [795, 443] on button "OK" at bounding box center [784, 452] width 85 height 43
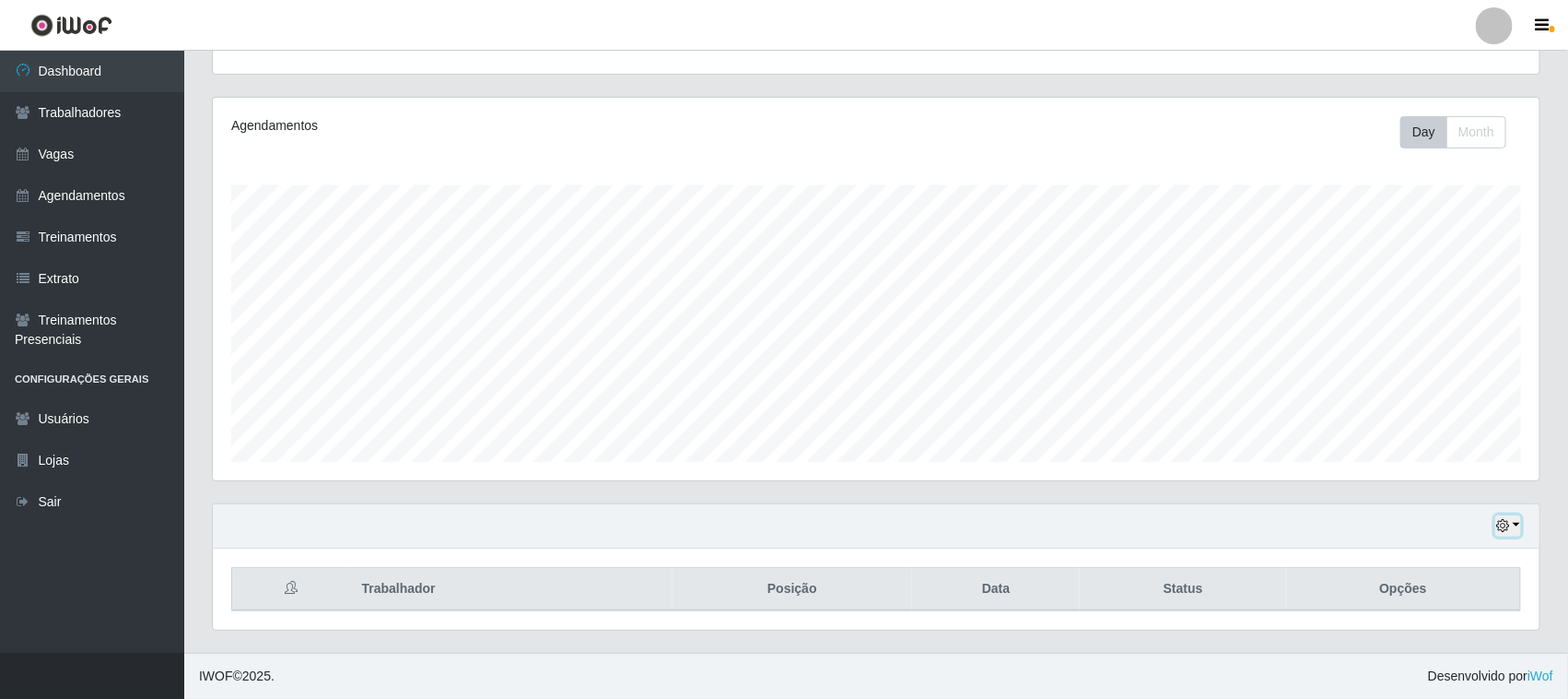
click at [1509, 528] on icon "button" at bounding box center [1502, 524] width 13 height 13
click at [1444, 414] on button "3 dias" at bounding box center [1446, 417] width 145 height 39
